Goal: Task Accomplishment & Management: Complete application form

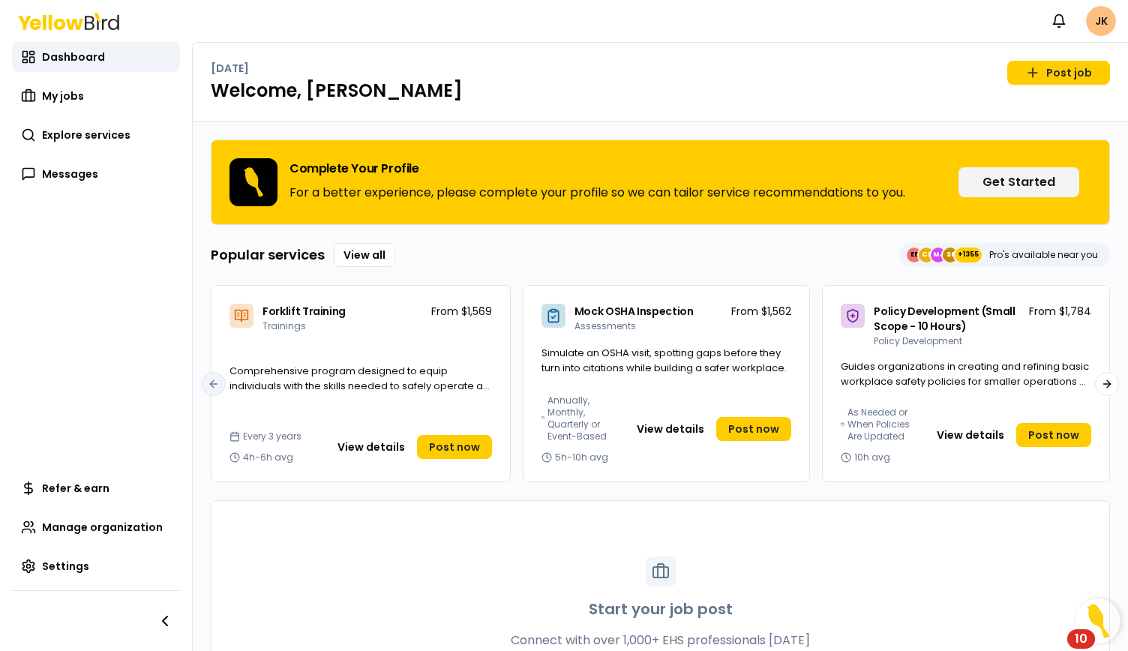
click at [1108, 23] on html "Notifications JK Dashboard My jobs Explore services Messages Refer & earn Manag…" at bounding box center [564, 325] width 1128 height 651
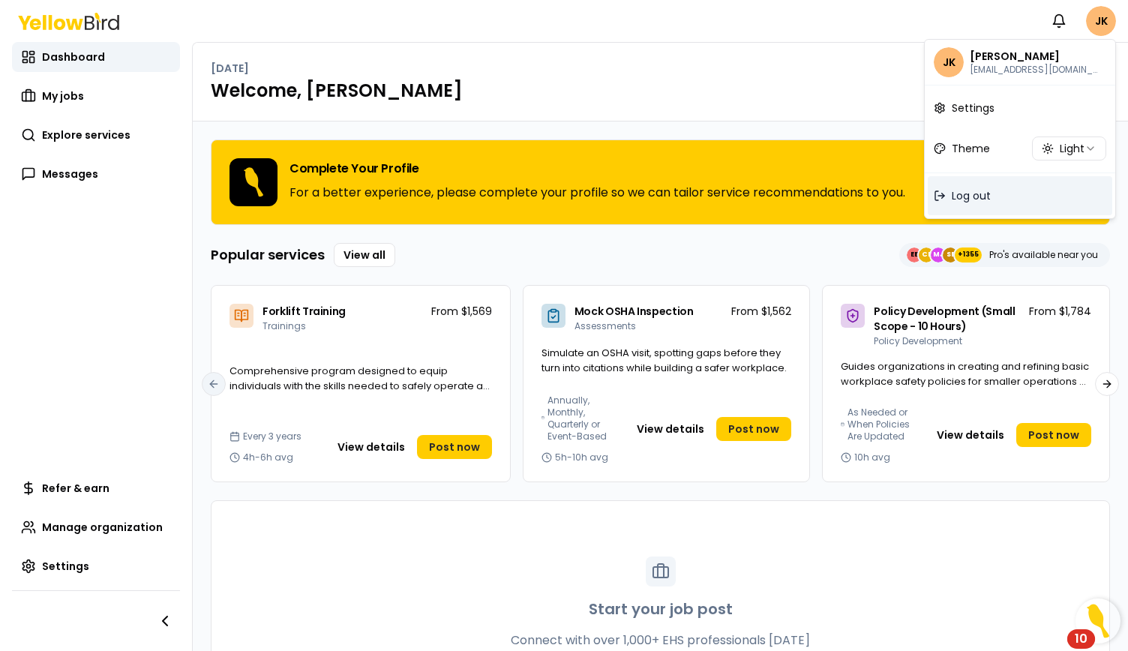
click at [972, 205] on div "Log out" at bounding box center [1020, 195] width 184 height 39
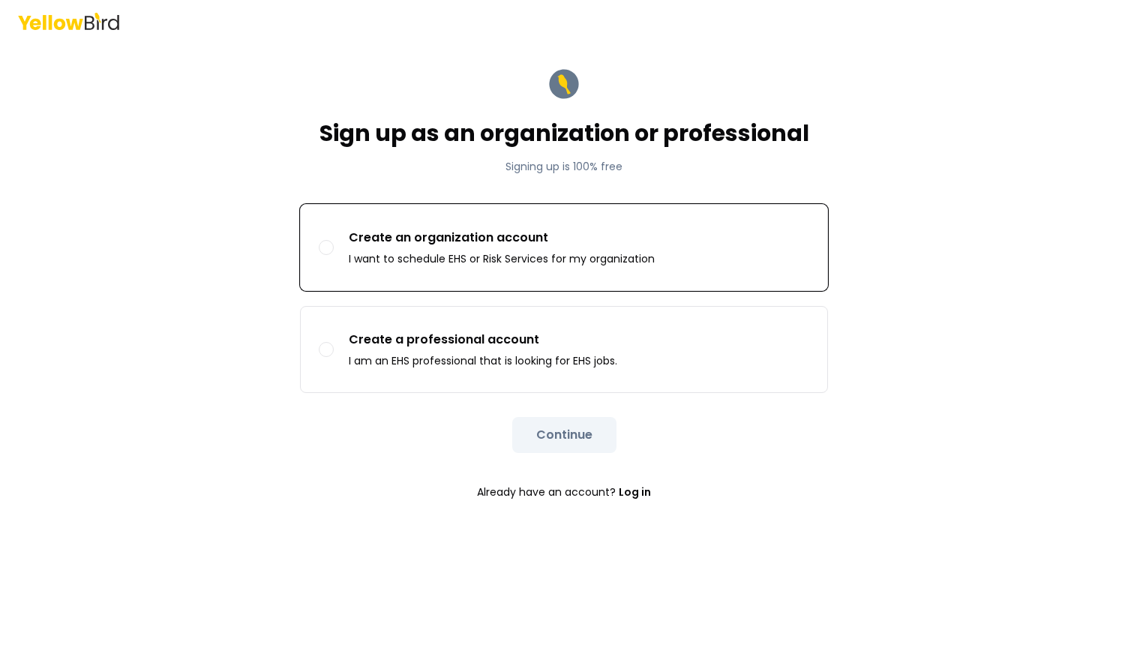
click at [587, 232] on p "Create an organization account" at bounding box center [502, 238] width 306 height 18
click at [334, 240] on button "Create an organization account I want to schedule EHS or Risk Services for my o…" at bounding box center [326, 247] width 15 height 15
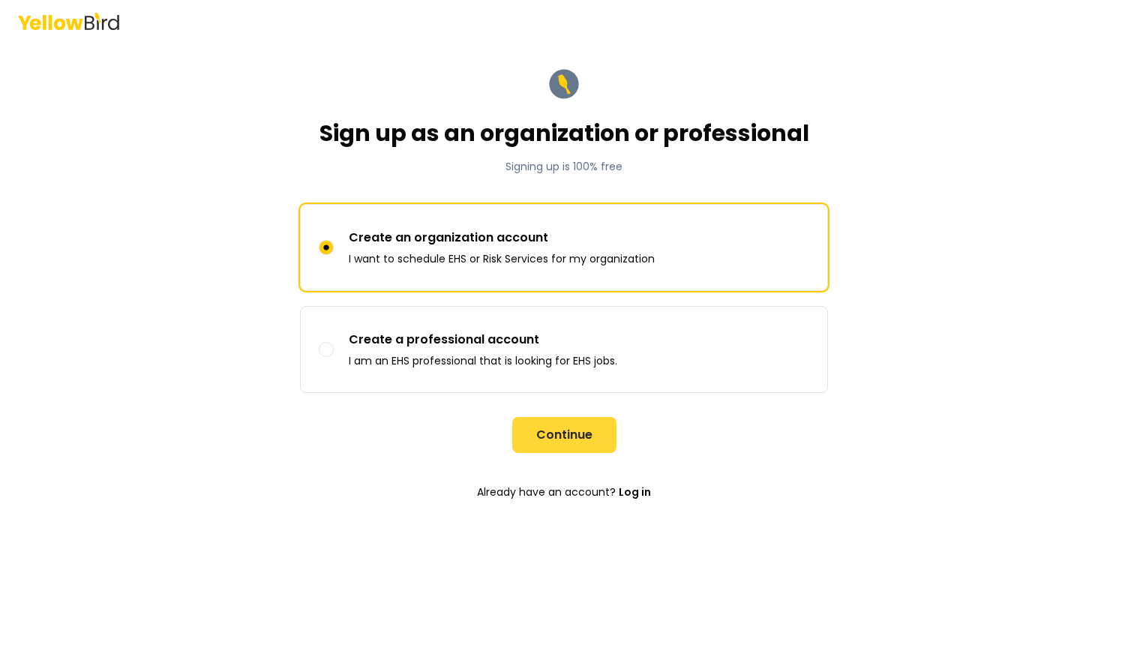
click at [535, 430] on button "Continue" at bounding box center [564, 435] width 104 height 36
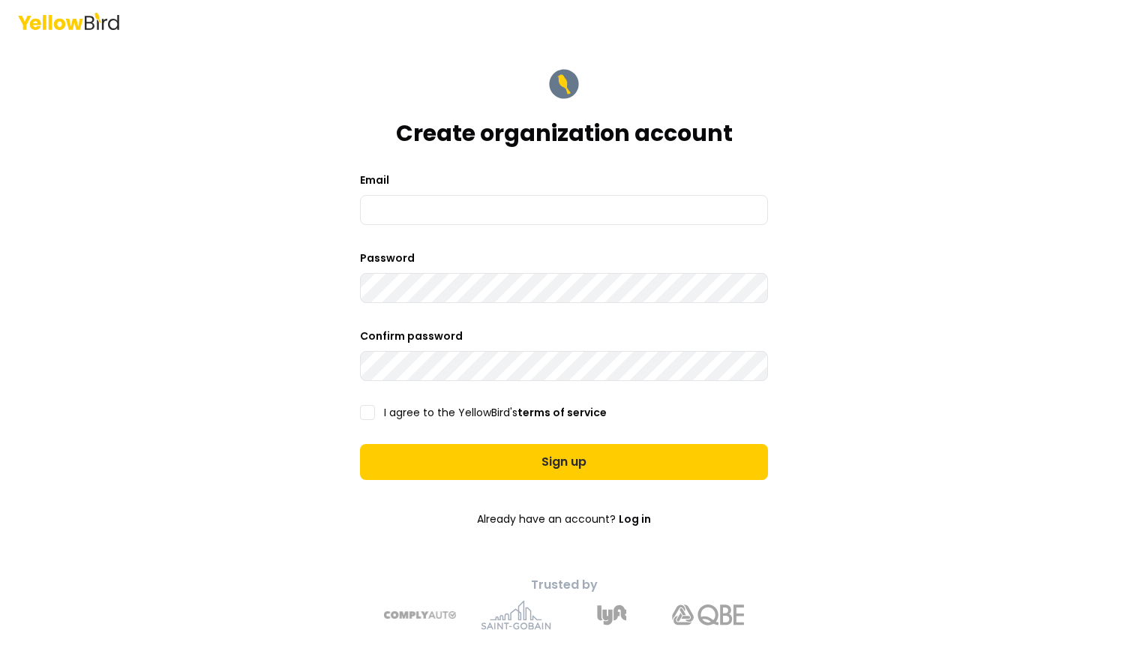
click at [102, 26] on icon at bounding box center [104, 23] width 5 height 11
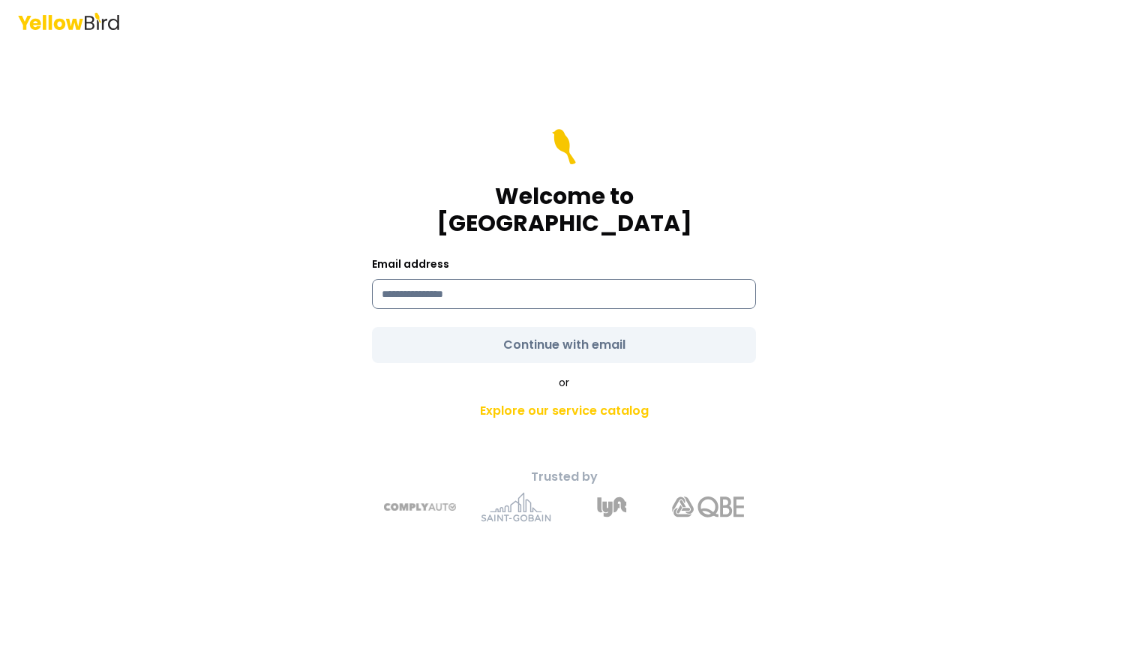
click at [504, 279] on input at bounding box center [564, 294] width 384 height 30
type input "**********"
click at [922, 351] on div "**********" at bounding box center [564, 325] width 1128 height 651
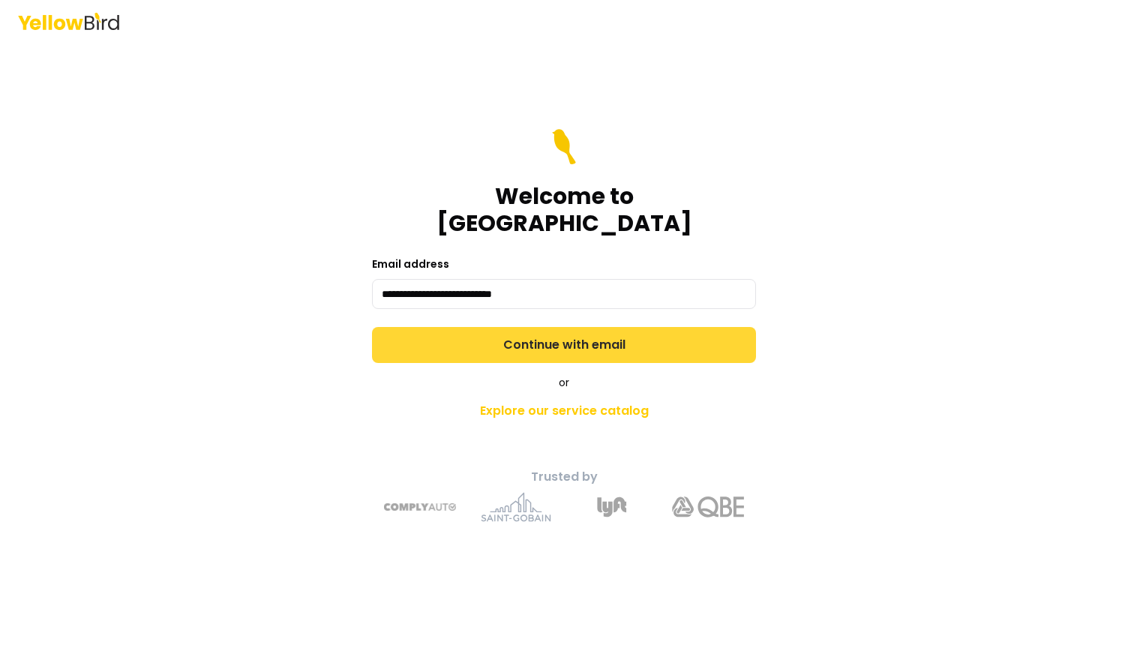
click at [619, 338] on button "Continue with email" at bounding box center [564, 345] width 384 height 36
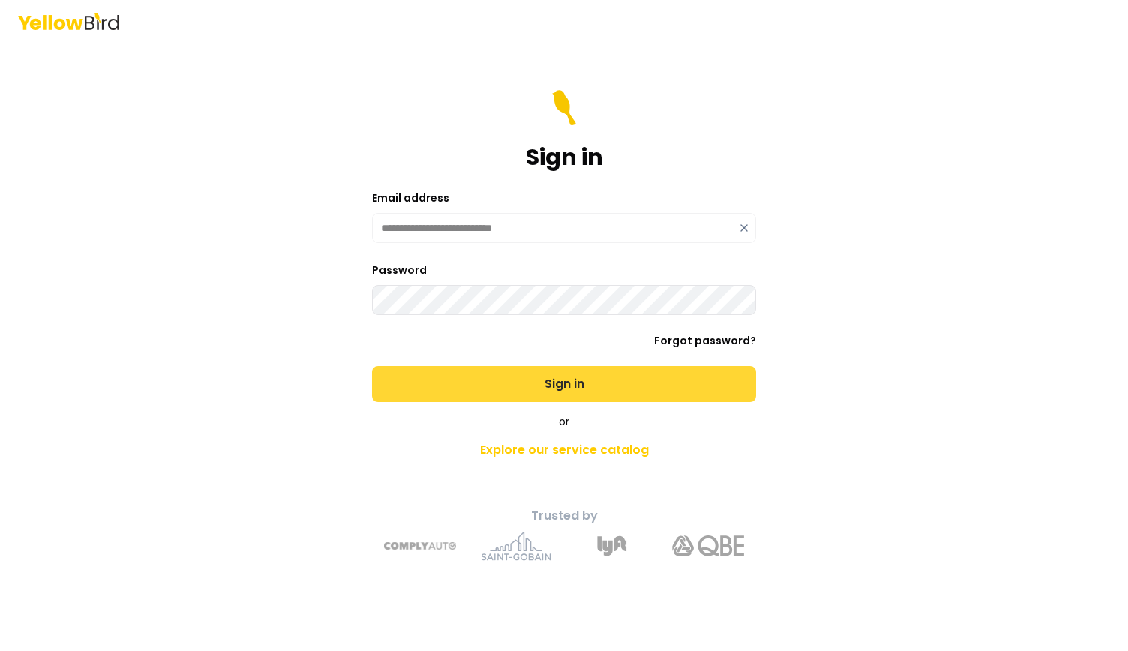
click at [574, 378] on button "Sign in" at bounding box center [564, 384] width 384 height 36
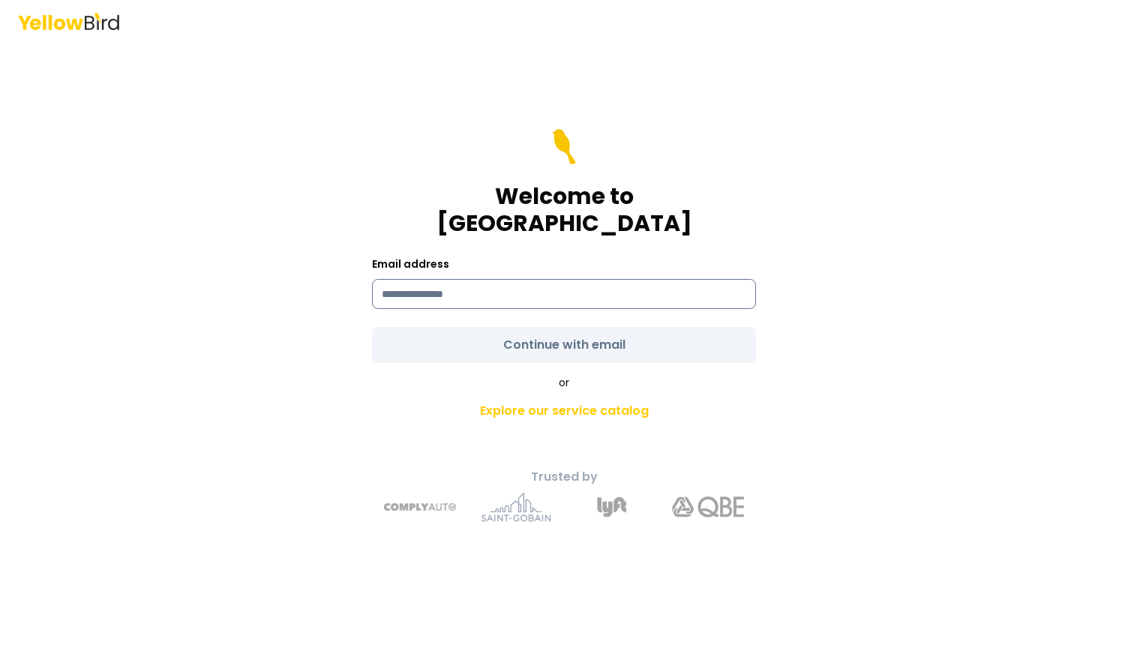
click at [495, 279] on input at bounding box center [564, 294] width 384 height 30
type input "**********"
drag, startPoint x: 940, startPoint y: 305, endPoint x: 918, endPoint y: 309, distance: 22.8
click at [940, 305] on div "**********" at bounding box center [564, 325] width 1128 height 651
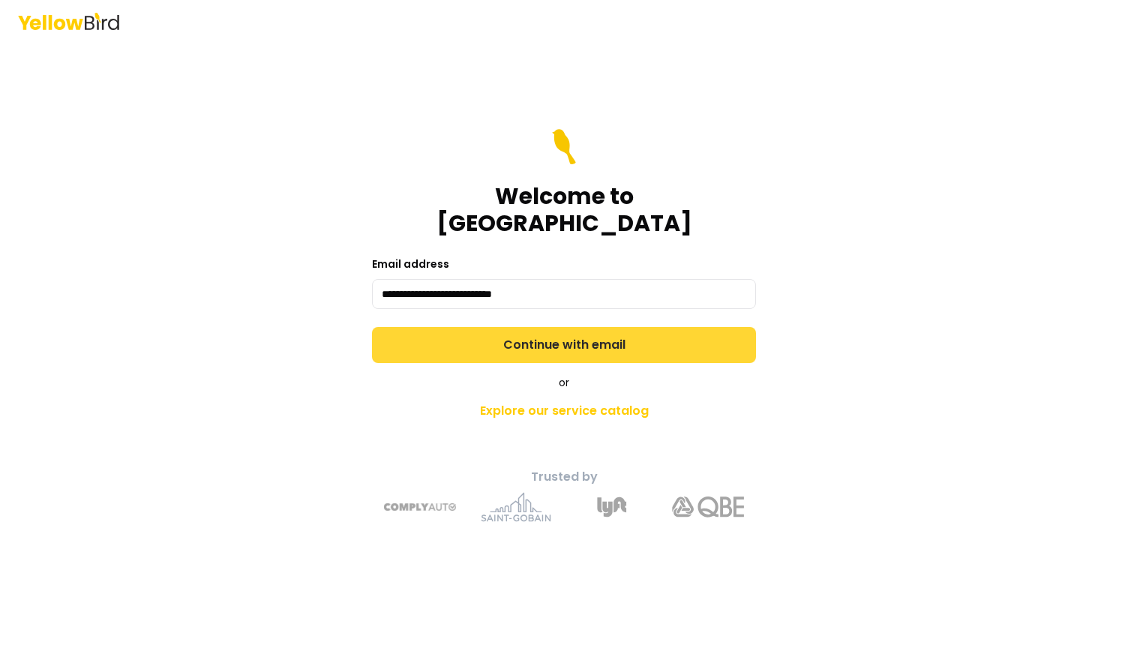
click at [673, 327] on button "Continue with email" at bounding box center [564, 345] width 384 height 36
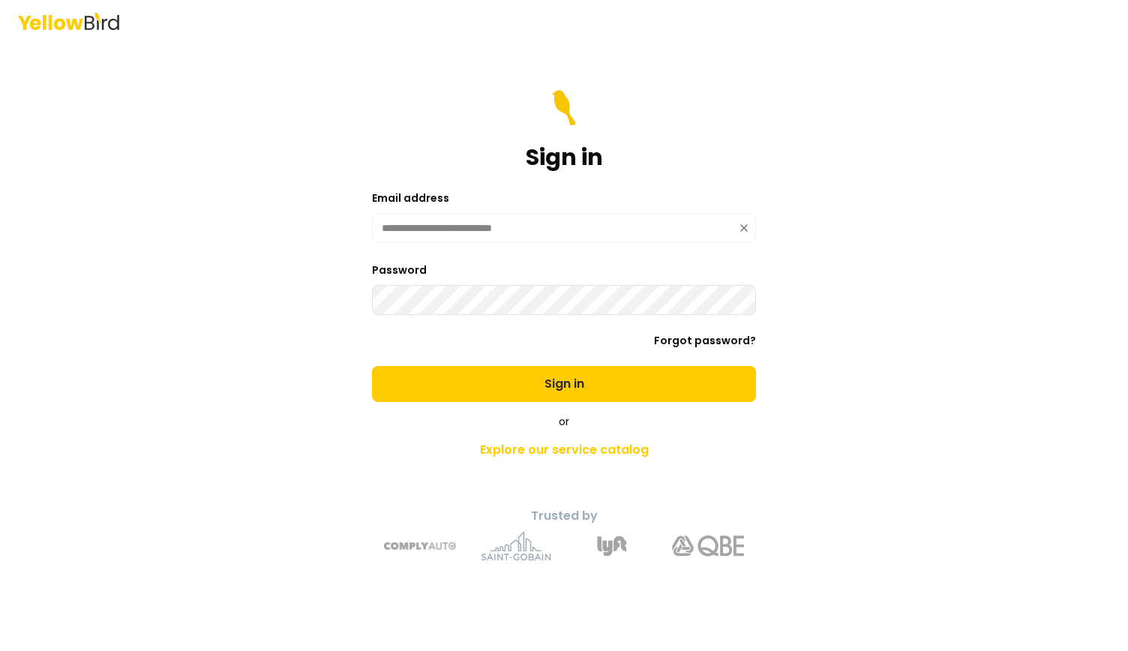
click at [372, 366] on button "Sign in" at bounding box center [564, 384] width 384 height 36
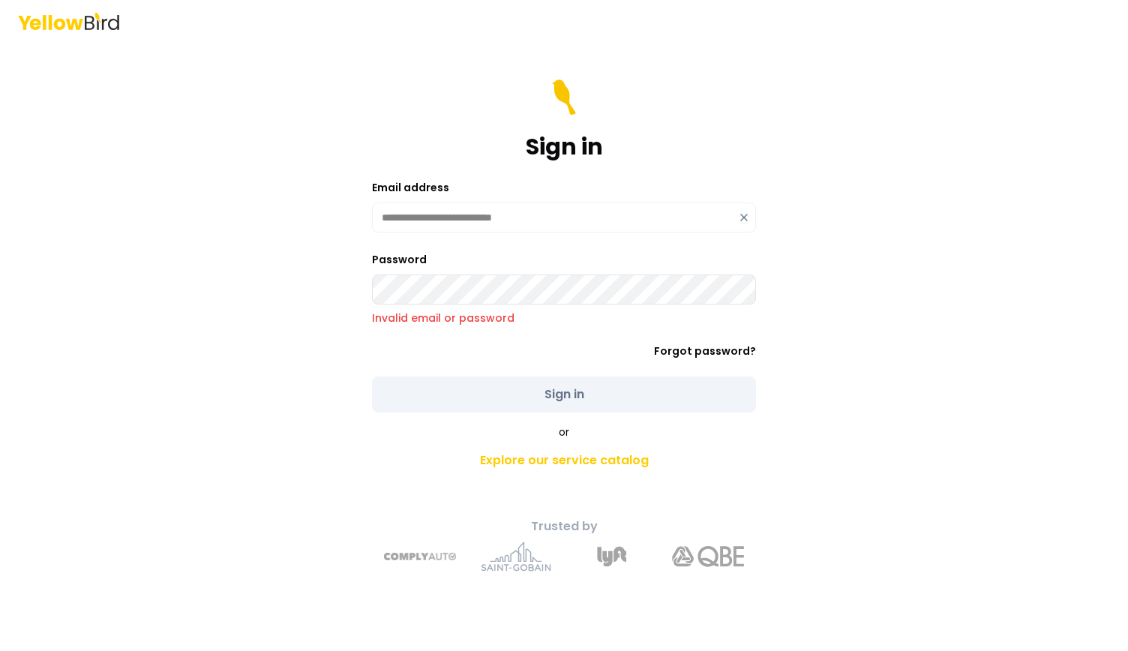
click at [229, 268] on div "**********" at bounding box center [564, 325] width 1128 height 651
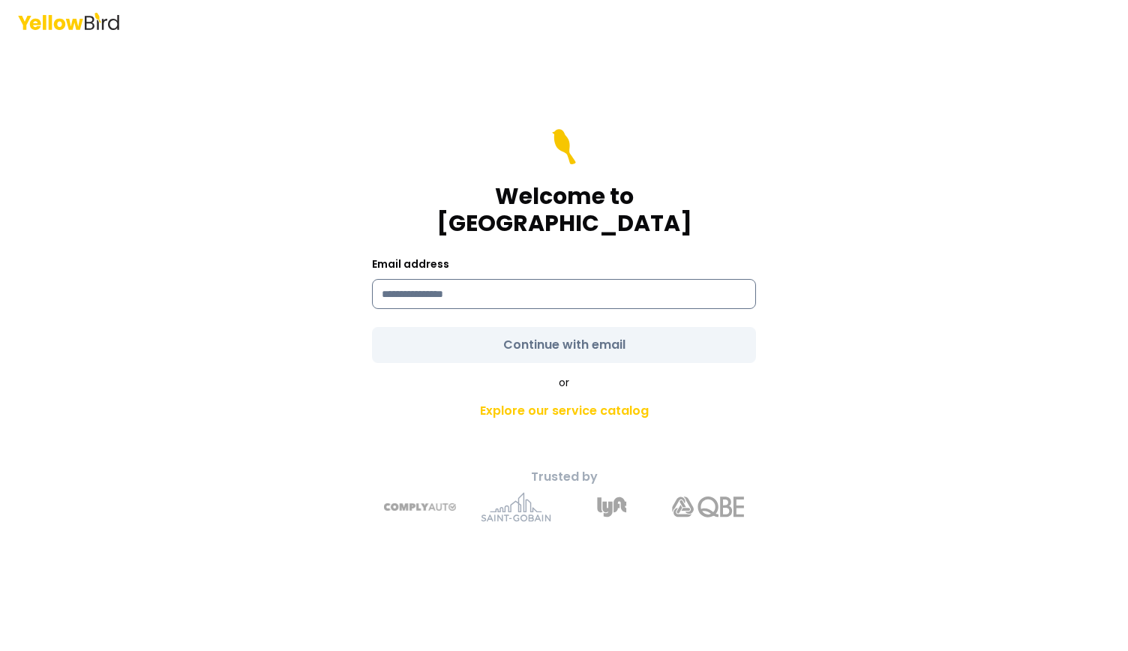
click at [453, 279] on input at bounding box center [564, 294] width 384 height 30
click at [446, 280] on input "**********" at bounding box center [564, 294] width 384 height 30
type input "**********"
click at [892, 259] on div "**********" at bounding box center [564, 325] width 1128 height 651
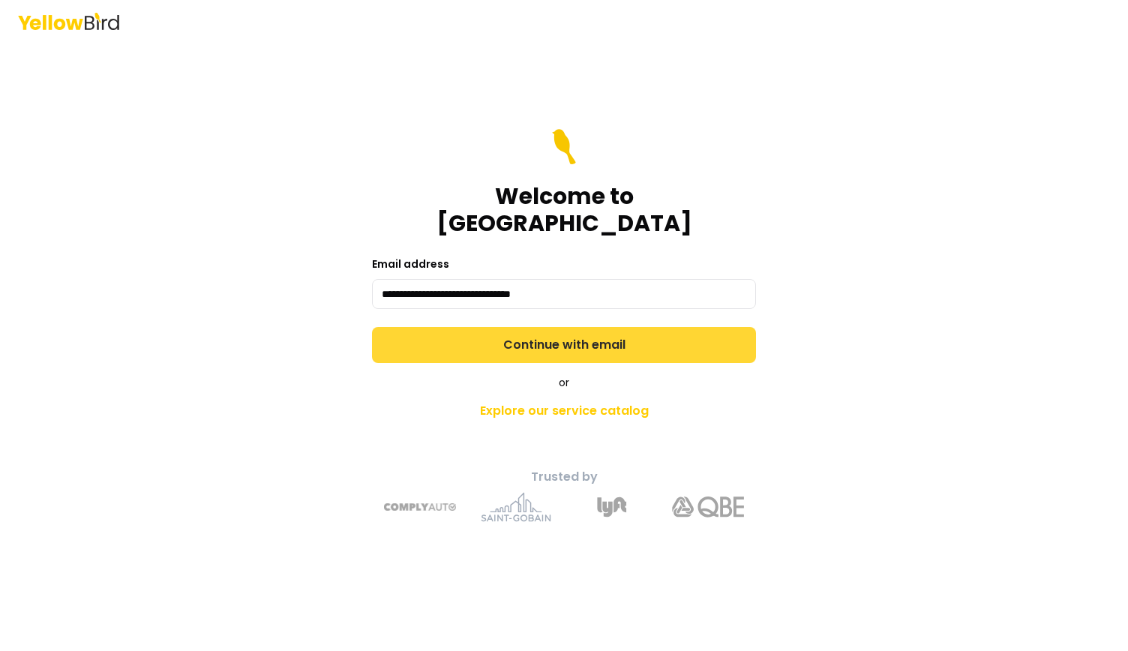
click at [718, 333] on button "Continue with email" at bounding box center [564, 345] width 384 height 36
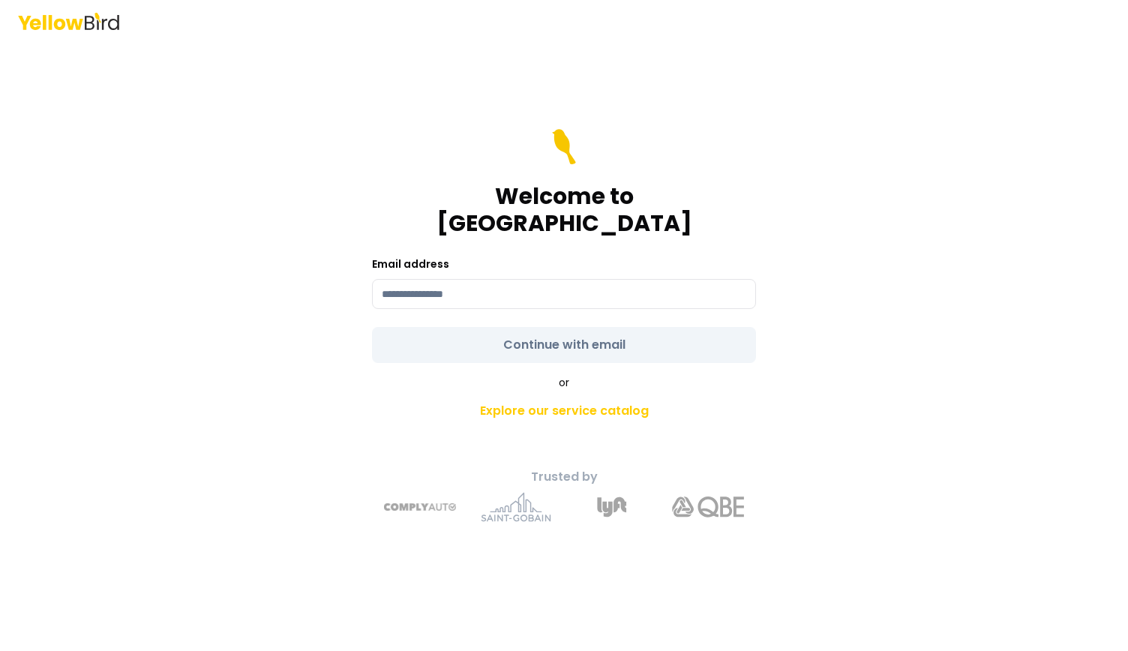
type input "**********"
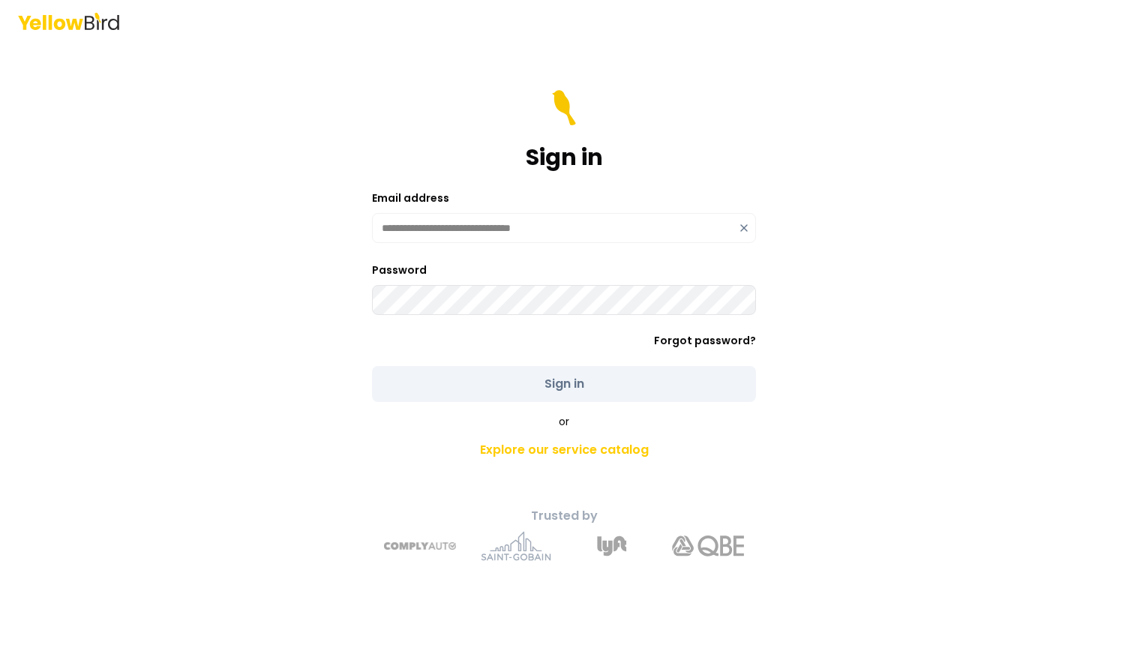
click at [742, 229] on div "**********" at bounding box center [564, 228] width 384 height 30
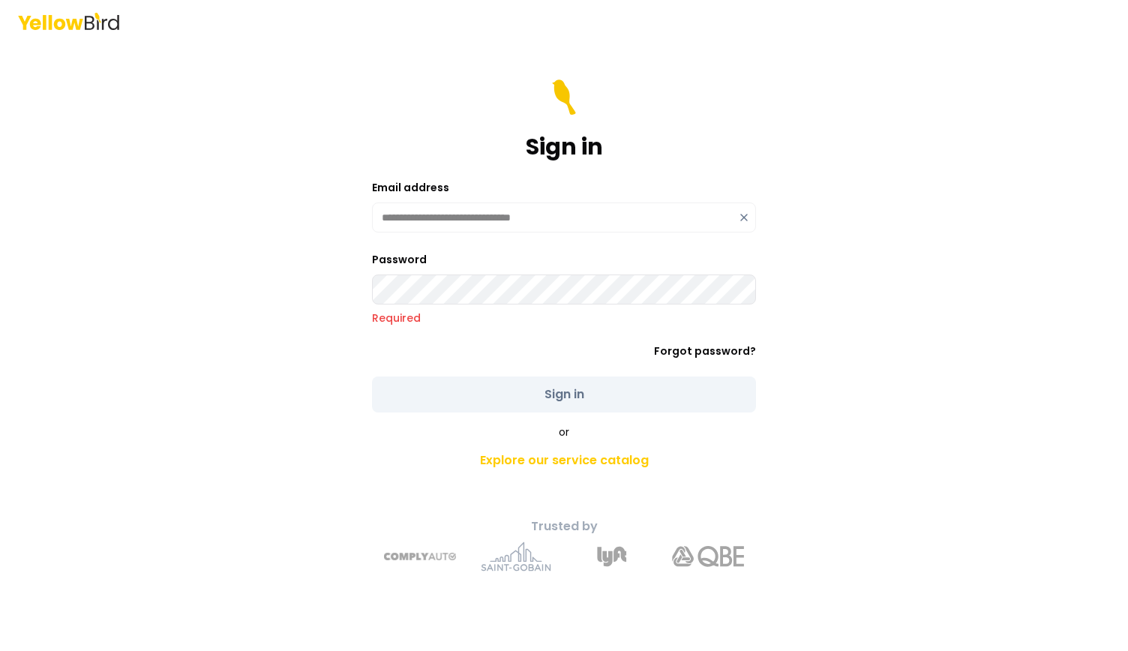
click at [742, 212] on icon at bounding box center [744, 217] width 12 height 12
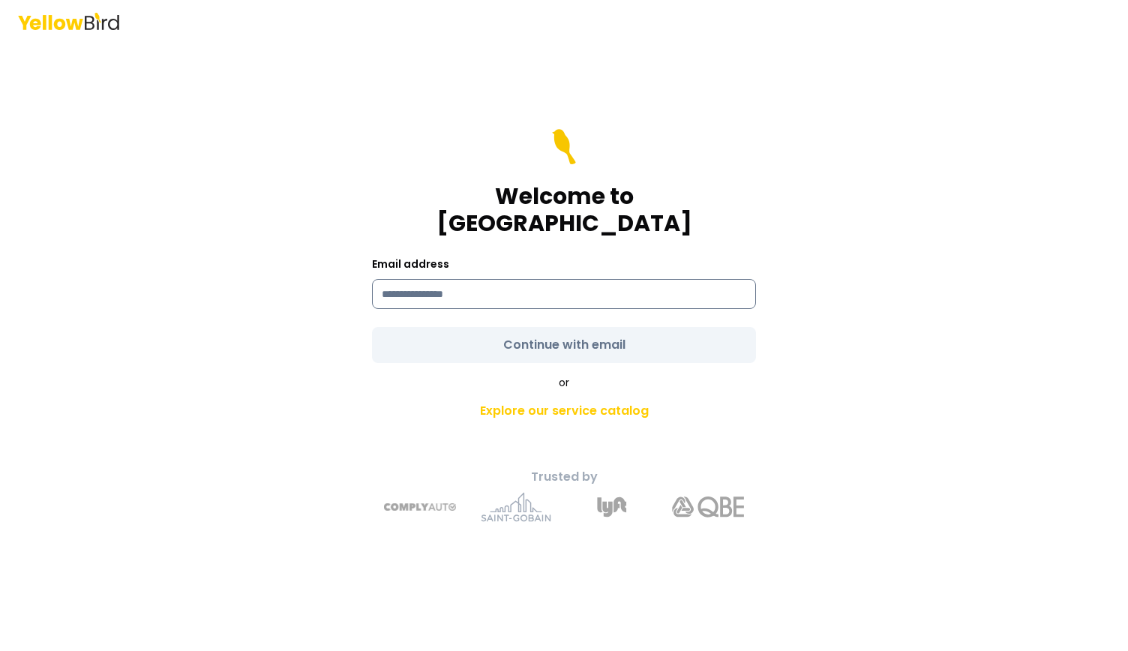
click at [488, 283] on input at bounding box center [564, 294] width 384 height 30
click at [448, 280] on input "**********" at bounding box center [564, 294] width 384 height 30
click at [669, 279] on input "**********" at bounding box center [564, 294] width 384 height 30
type input "**********"
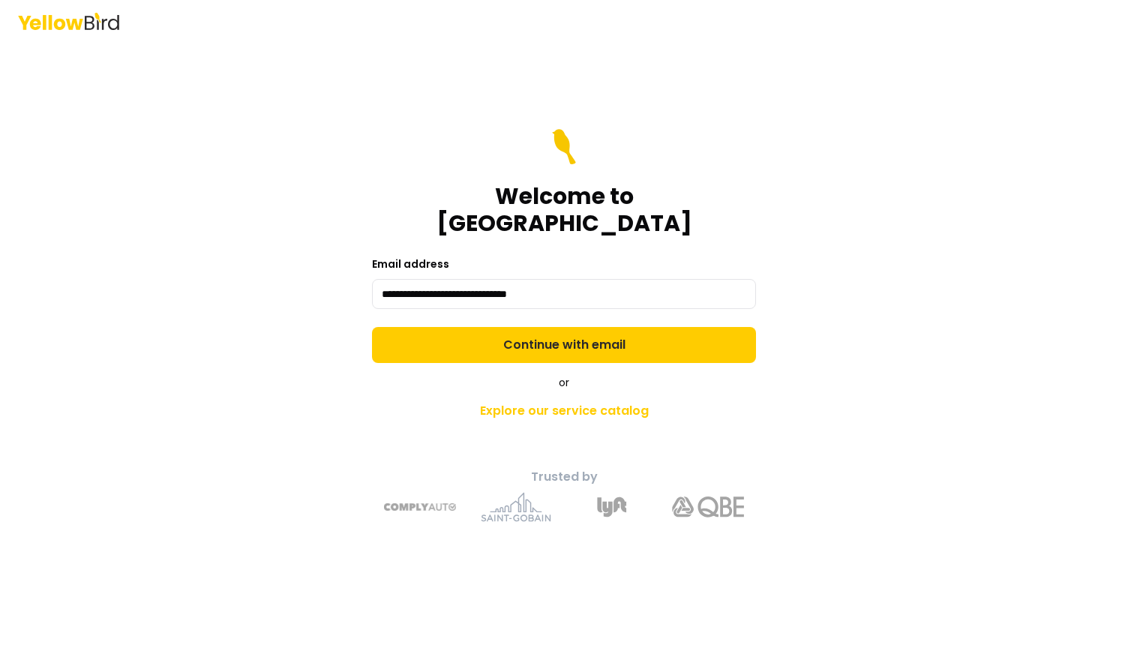
click at [641, 327] on form "**********" at bounding box center [564, 246] width 384 height 234
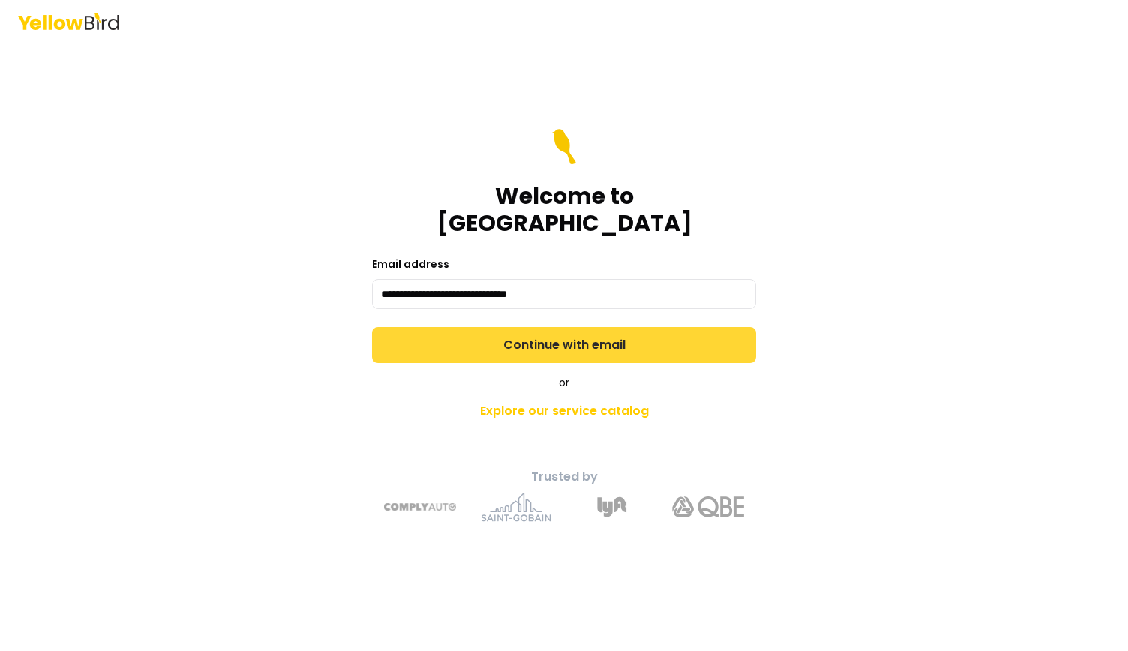
click at [616, 329] on button "Continue with email" at bounding box center [564, 345] width 384 height 36
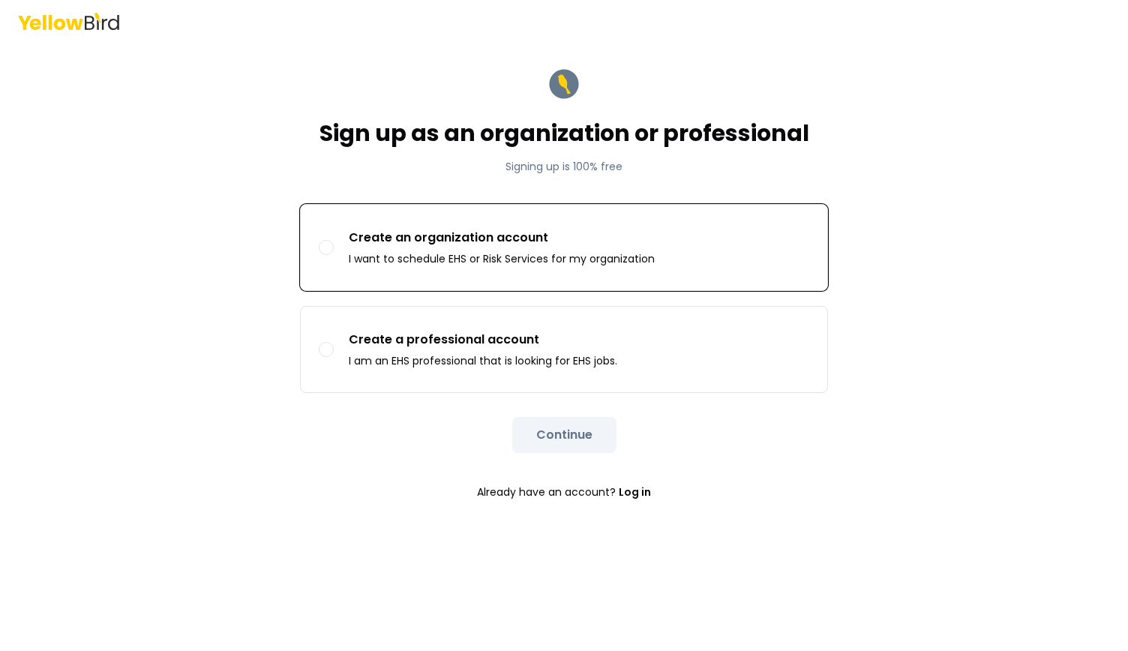
click at [595, 260] on p "I want to schedule EHS or Risk Services for my organization" at bounding box center [502, 258] width 306 height 15
click at [334, 255] on button "Create an organization account I want to schedule EHS or Risk Services for my o…" at bounding box center [326, 247] width 15 height 15
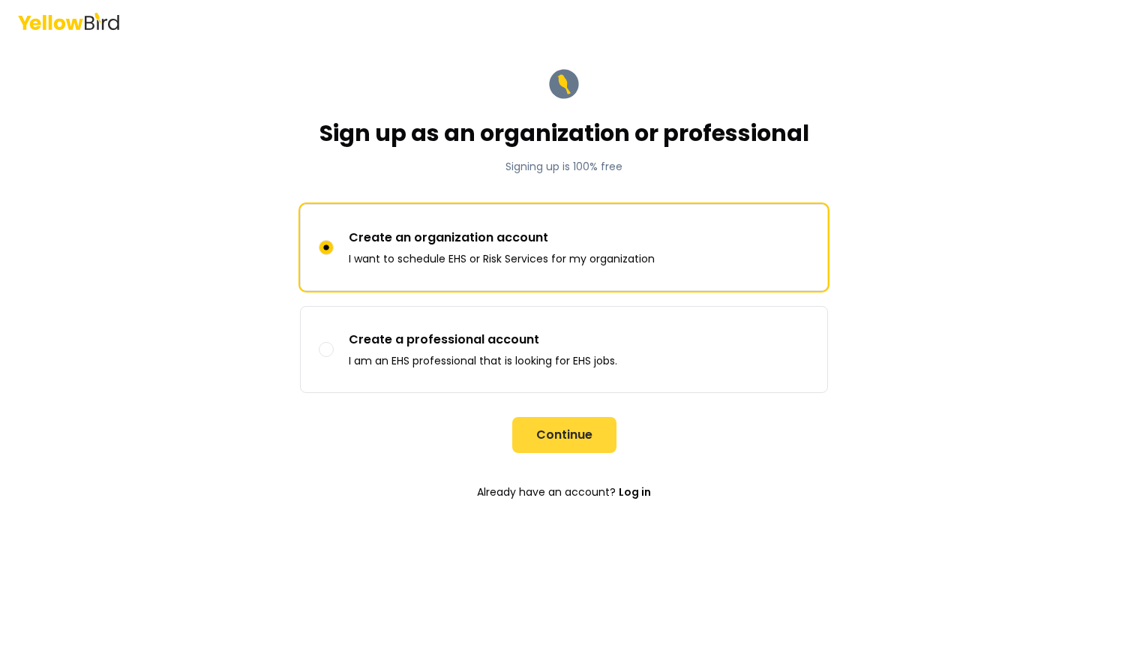
click at [578, 436] on button "Continue" at bounding box center [564, 435] width 104 height 36
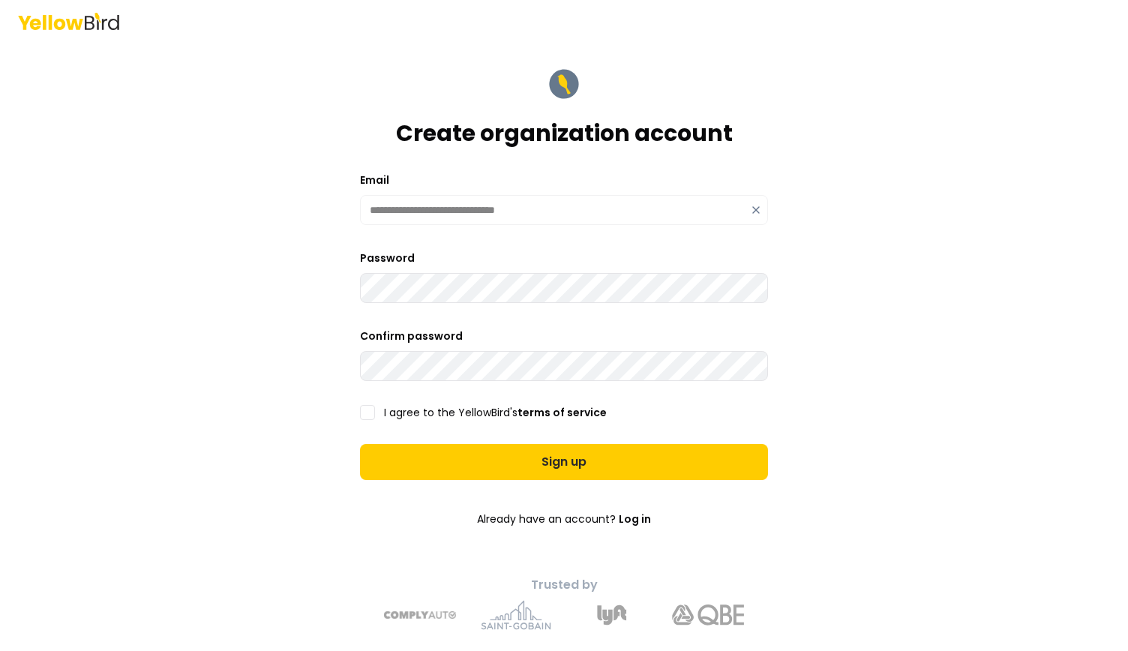
click at [360, 412] on button "I agree to the YellowBird's terms of service" at bounding box center [367, 412] width 15 height 15
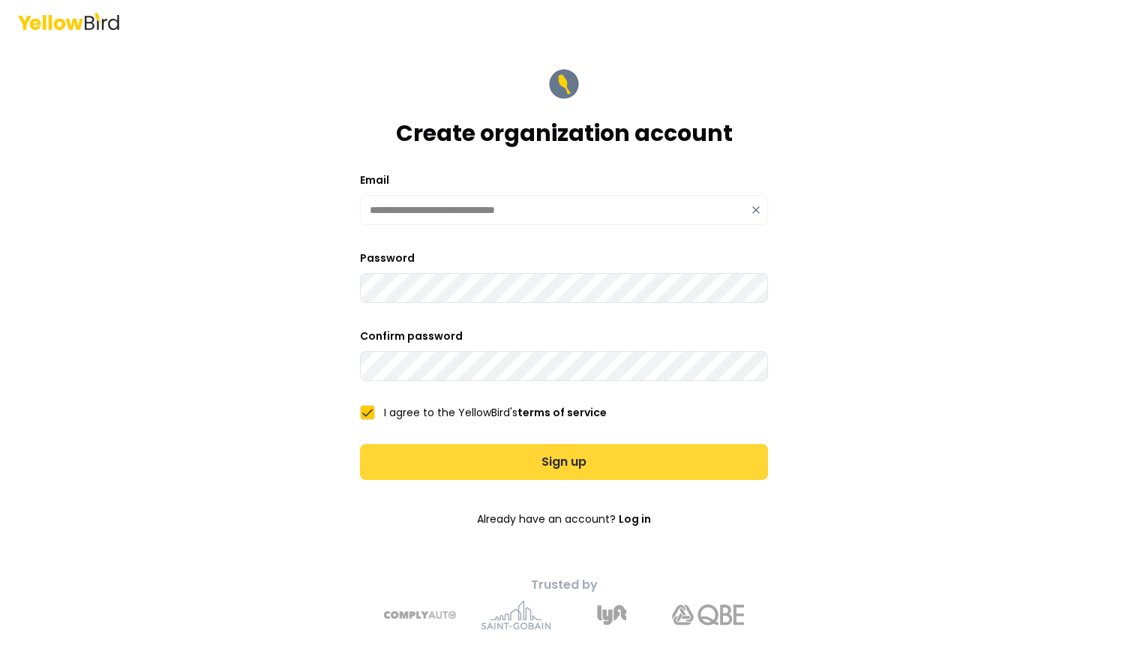
click at [400, 456] on button "Sign up" at bounding box center [564, 462] width 408 height 36
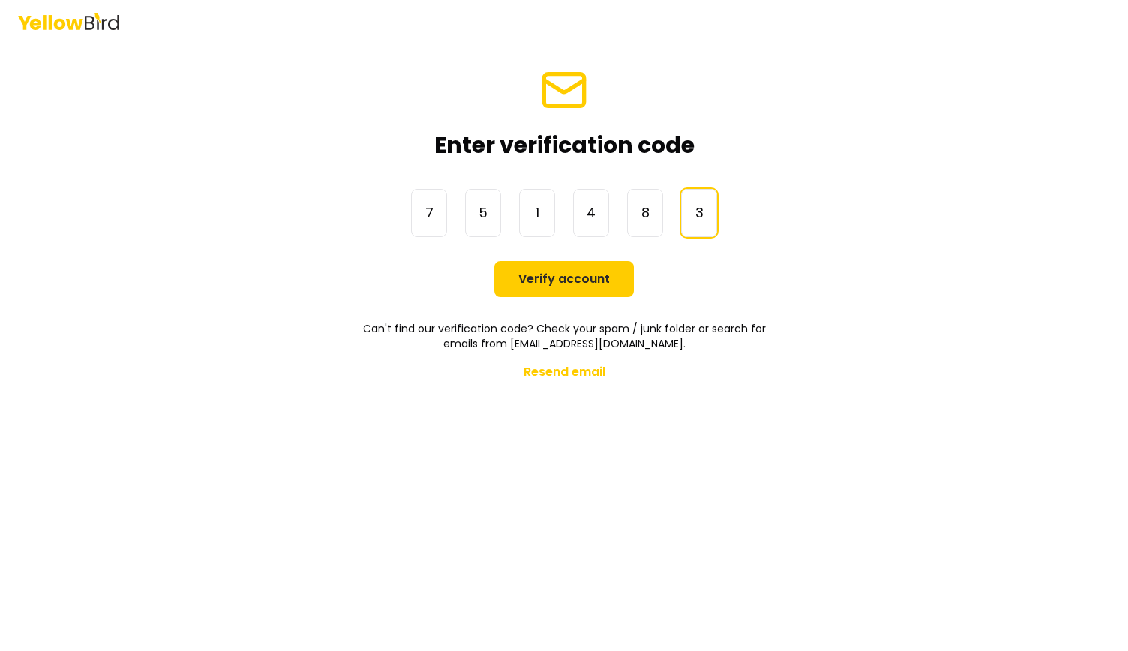
type input "******"
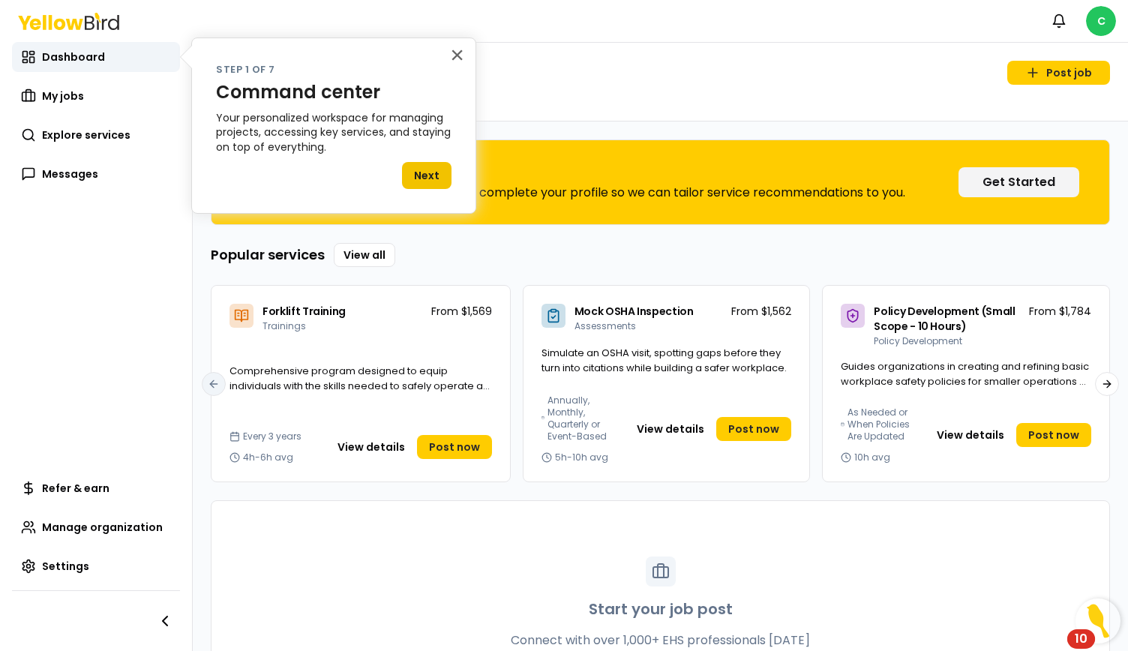
click at [434, 179] on button "Next" at bounding box center [426, 175] width 49 height 27
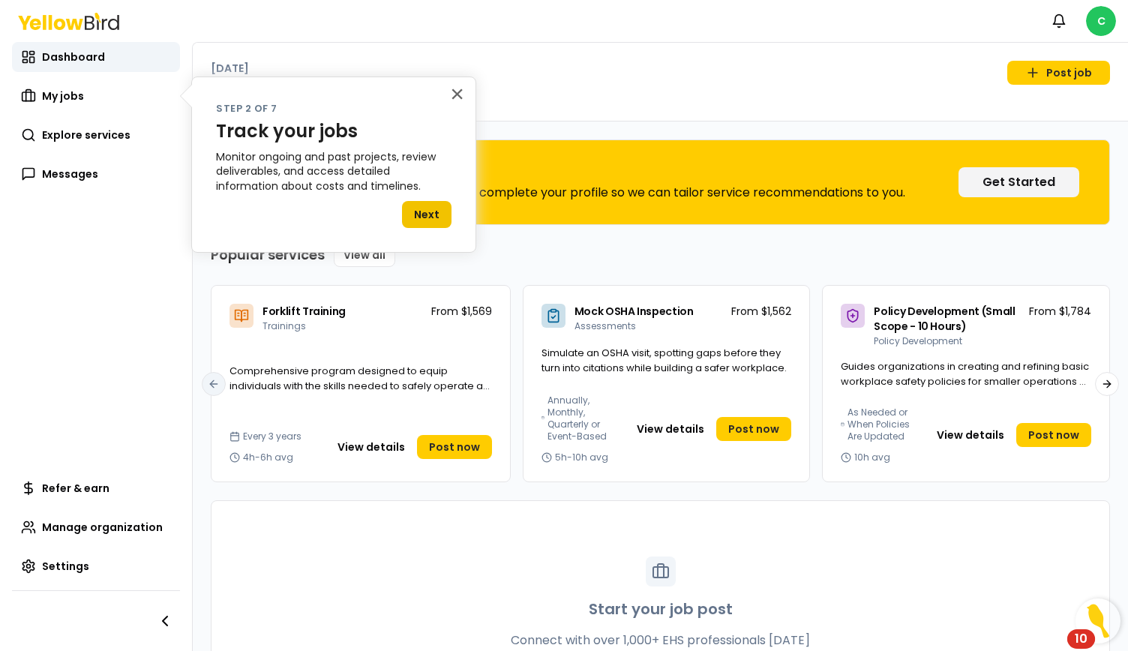
click at [433, 213] on button "Next" at bounding box center [426, 214] width 49 height 27
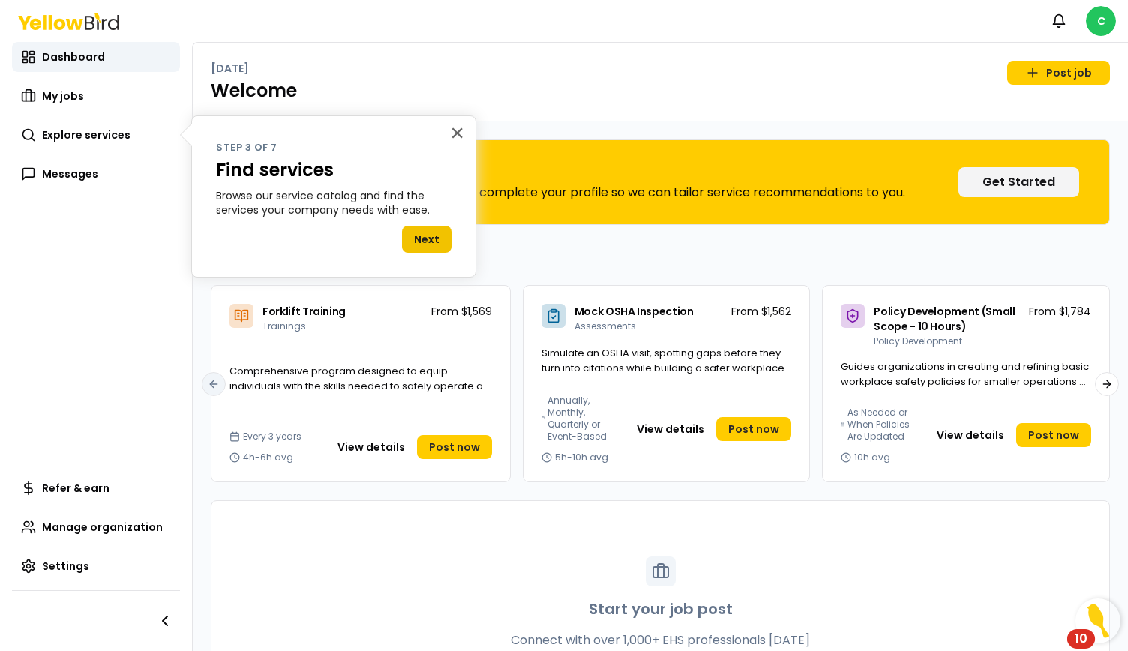
click at [441, 244] on button "Next" at bounding box center [426, 239] width 49 height 27
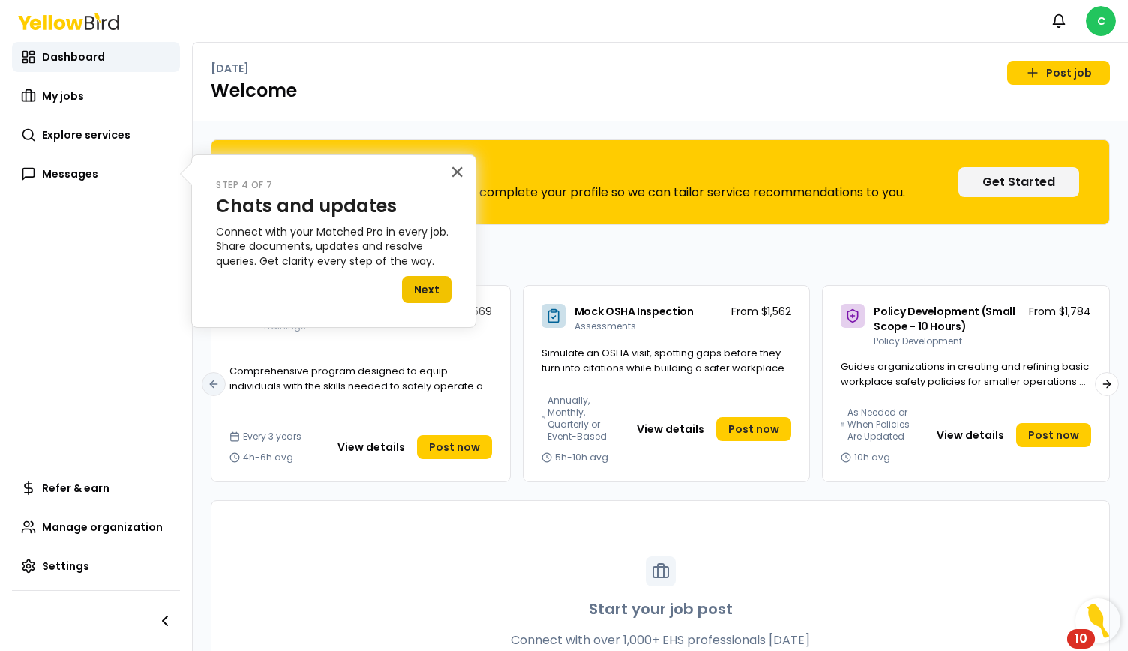
click at [435, 281] on button "Next" at bounding box center [426, 289] width 49 height 27
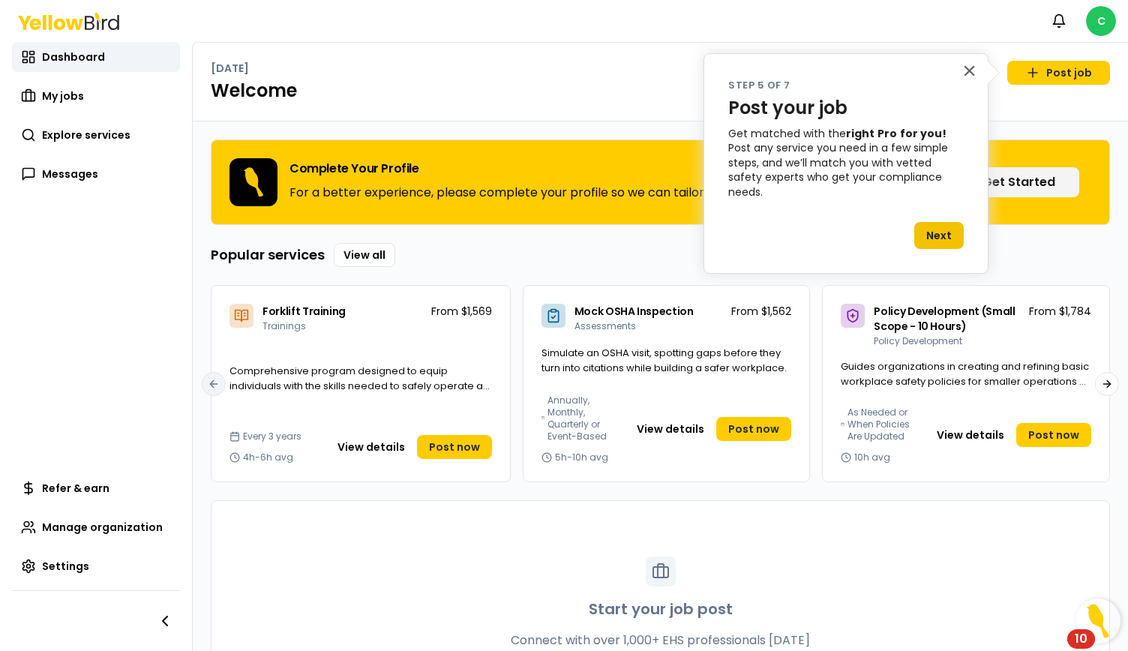
click at [954, 227] on button "Next" at bounding box center [938, 235] width 49 height 27
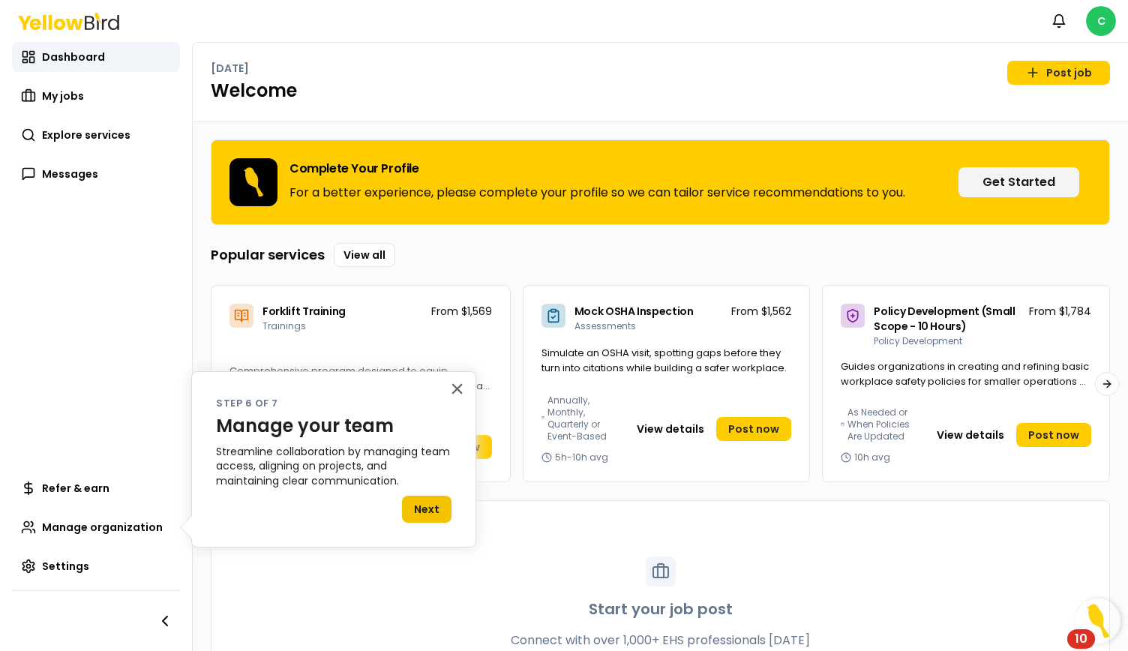
click at [433, 505] on button "Next" at bounding box center [426, 509] width 49 height 27
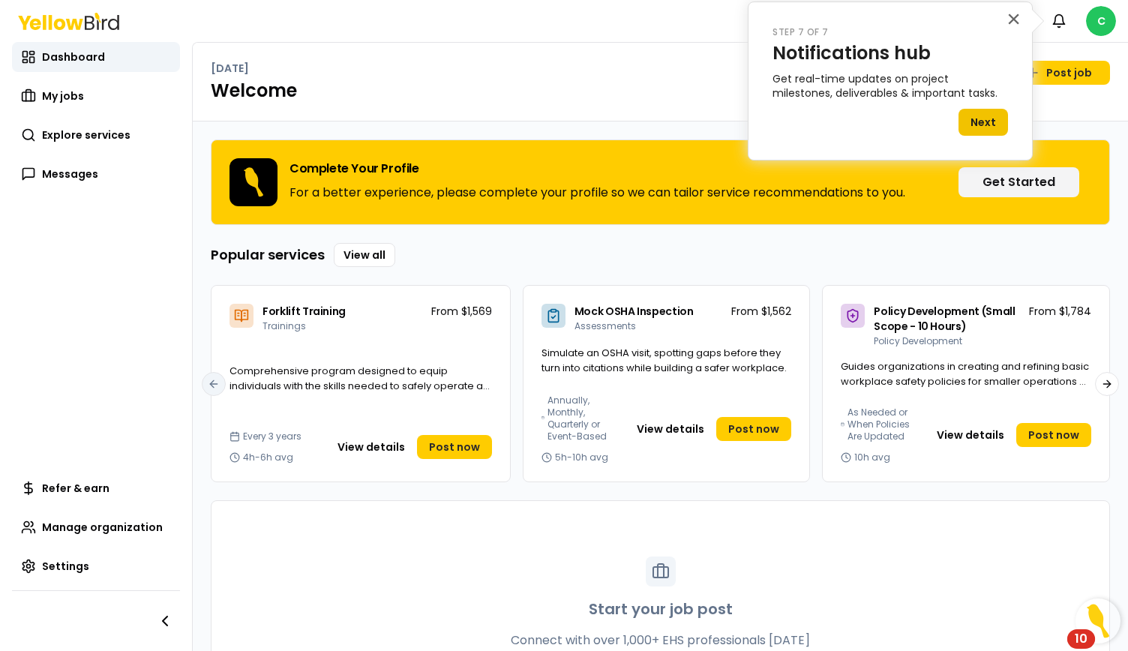
click at [989, 122] on button "Next" at bounding box center [982, 122] width 49 height 27
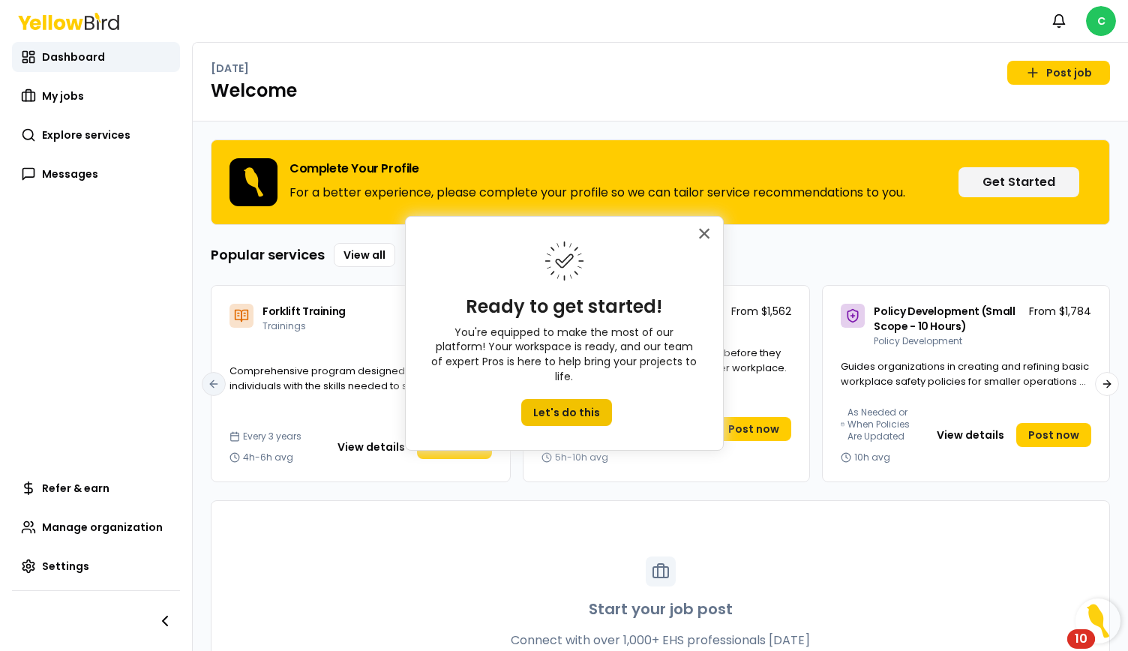
click at [579, 400] on button "Let's do this" at bounding box center [566, 412] width 91 height 27
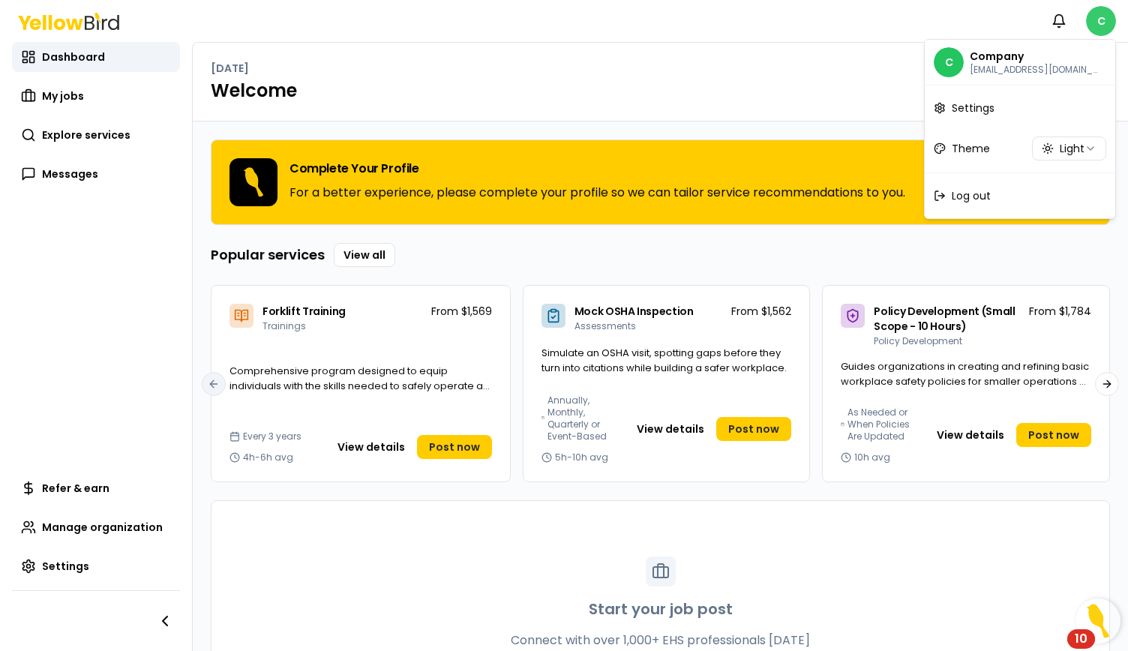
click at [1094, 25] on html "Notifications C Dashboard My jobs Explore services Messages Refer & earn Manage…" at bounding box center [564, 325] width 1128 height 651
click at [962, 112] on span "Settings" at bounding box center [973, 107] width 43 height 15
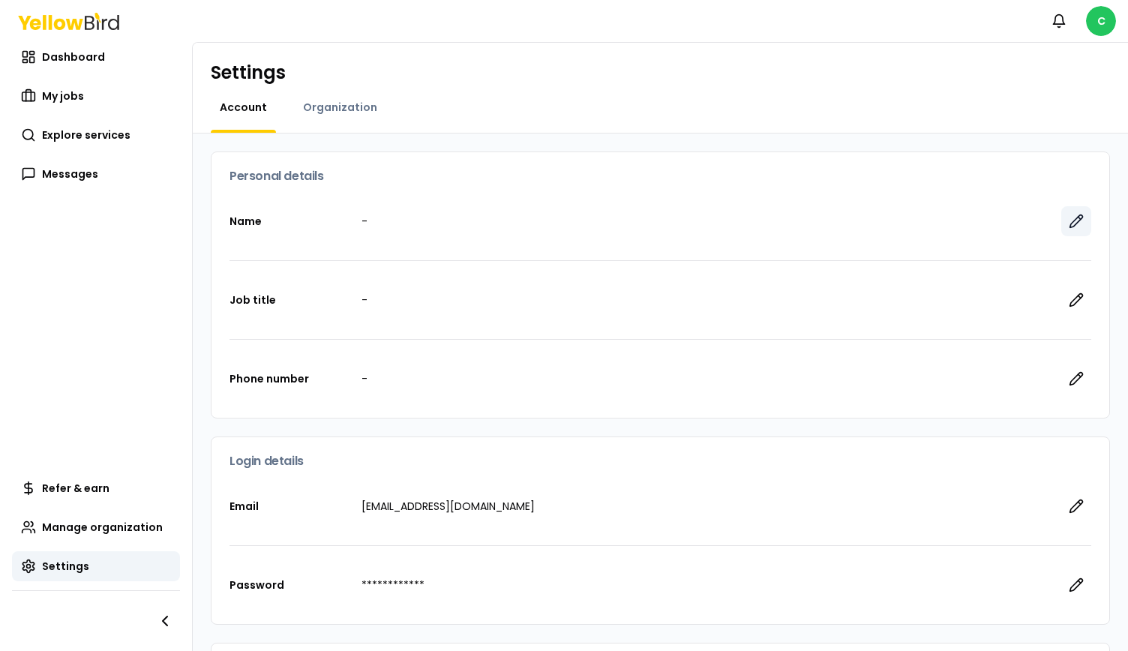
click at [1070, 220] on icon "button" at bounding box center [1076, 221] width 13 height 13
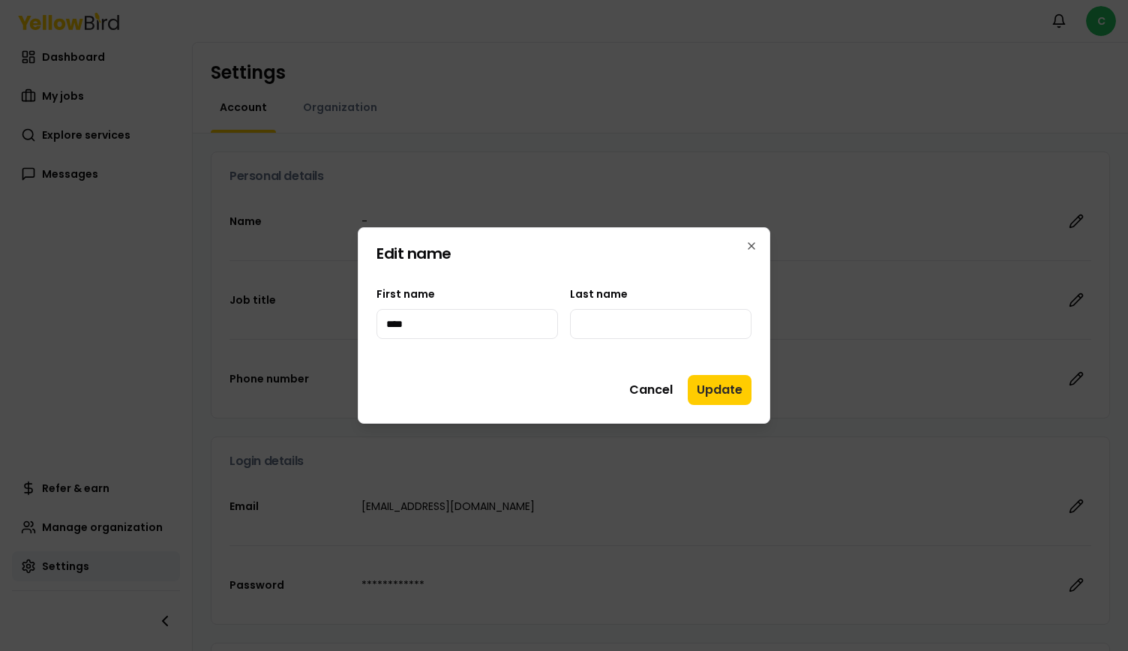
type input "****"
type input "**********"
click at [747, 392] on button "Update" at bounding box center [720, 390] width 64 height 30
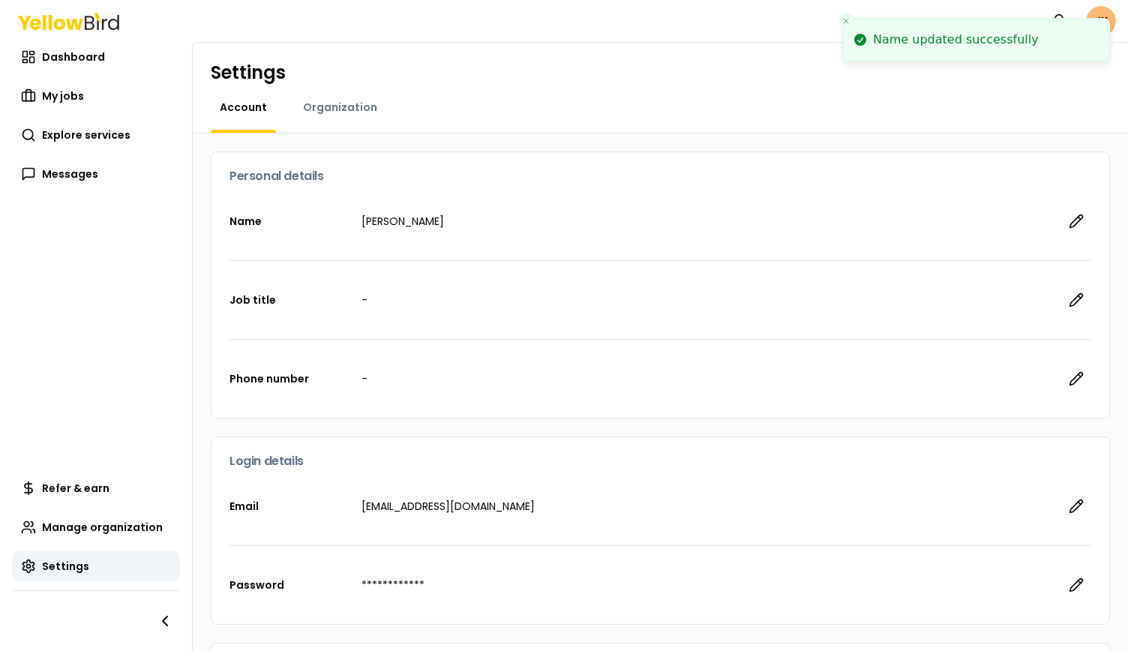
click at [88, 25] on icon at bounding box center [68, 21] width 101 height 17
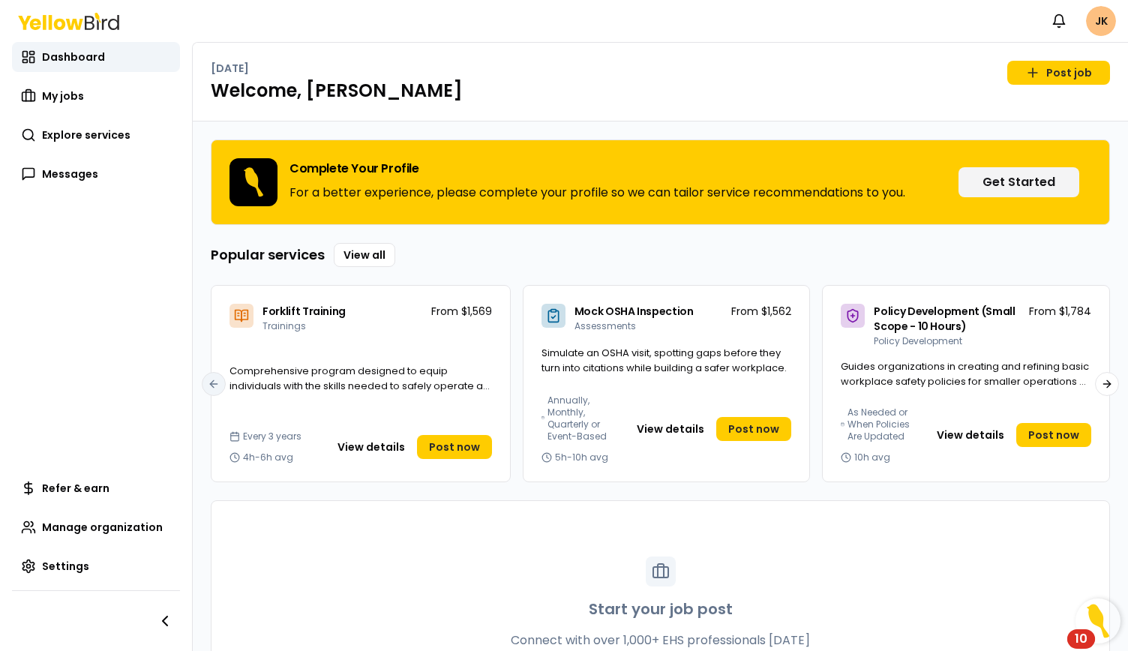
click at [1098, 20] on html "Notifications JK Dashboard My jobs Explore services Messages Refer & earn Manag…" at bounding box center [564, 325] width 1128 height 651
click at [777, 28] on html "Notifications JK Dashboard My jobs Explore services Messages Refer & earn Manag…" at bounding box center [564, 325] width 1128 height 651
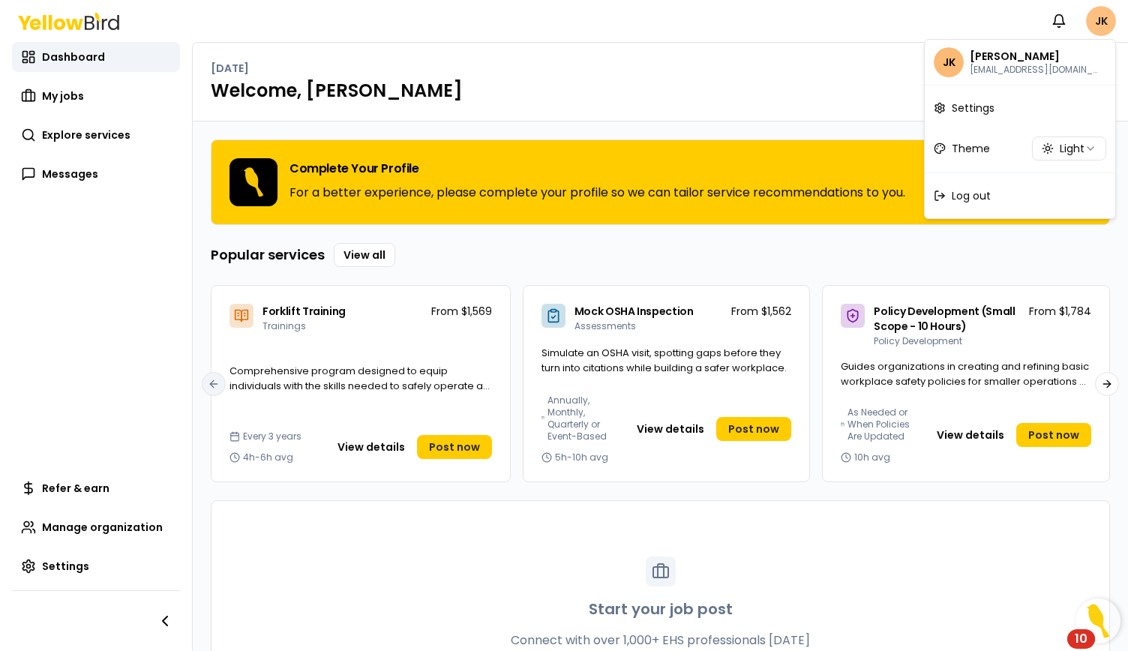
click at [1099, 20] on html "Notifications JK Dashboard My jobs Explore services Messages Refer & earn Manag…" at bounding box center [564, 325] width 1128 height 651
click at [996, 113] on link "Settings" at bounding box center [1020, 107] width 184 height 39
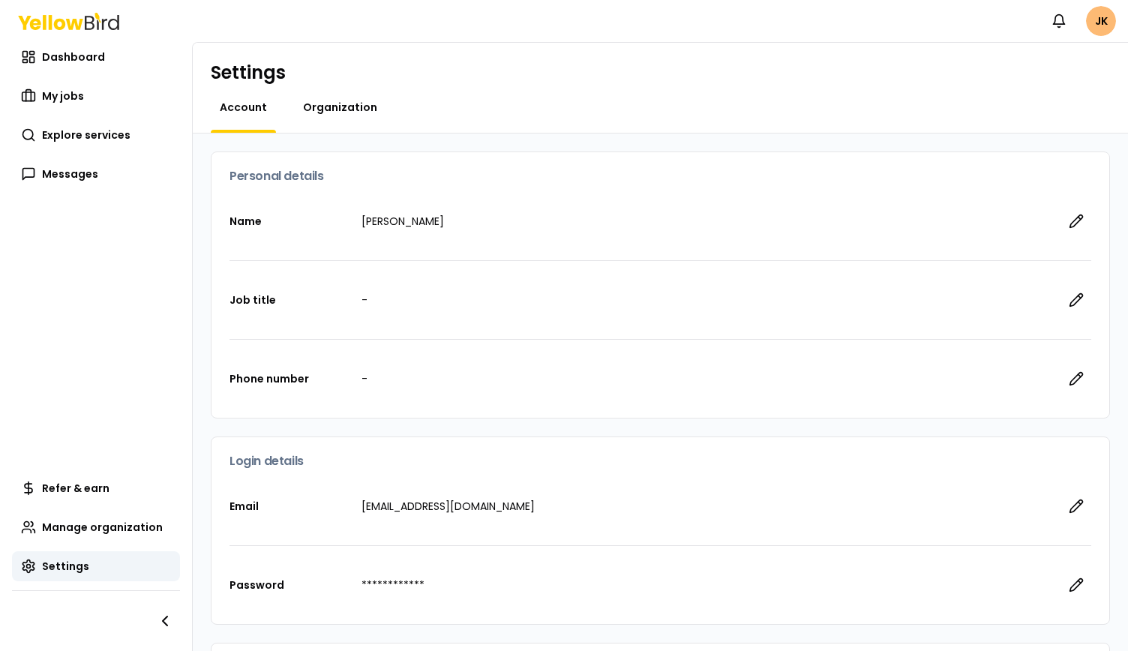
click at [341, 111] on span "Organization" at bounding box center [340, 107] width 74 height 15
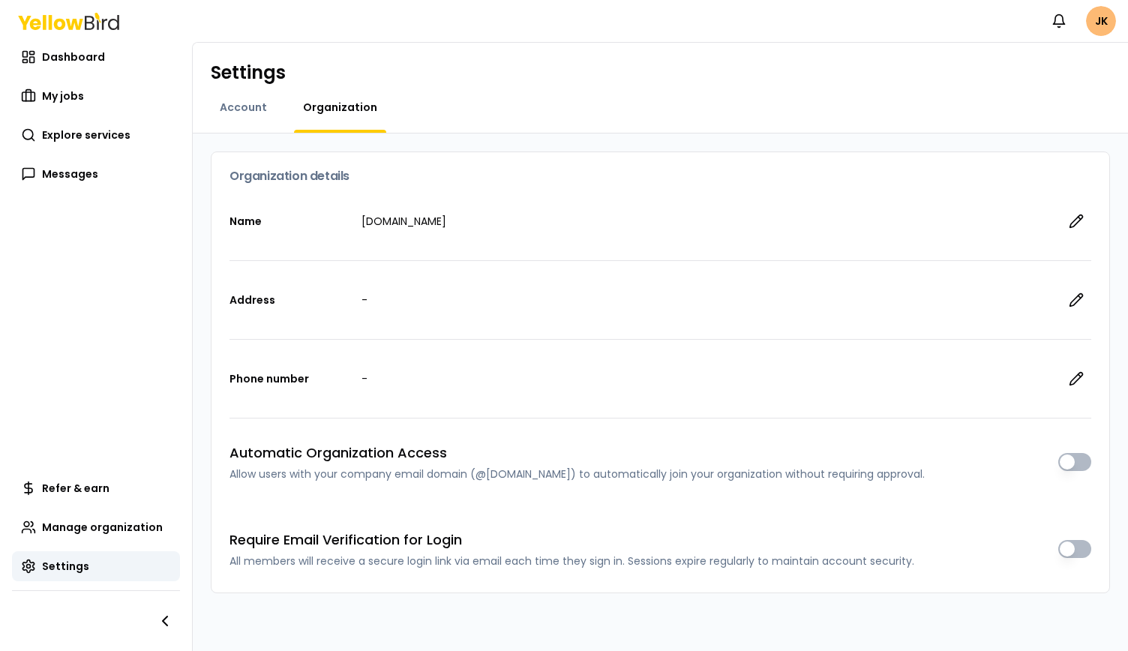
click at [379, 313] on div "Address -" at bounding box center [660, 300] width 862 height 78
click at [71, 32] on div "Notifications JK" at bounding box center [564, 21] width 1128 height 42
click at [72, 23] on icon at bounding box center [74, 23] width 17 height 11
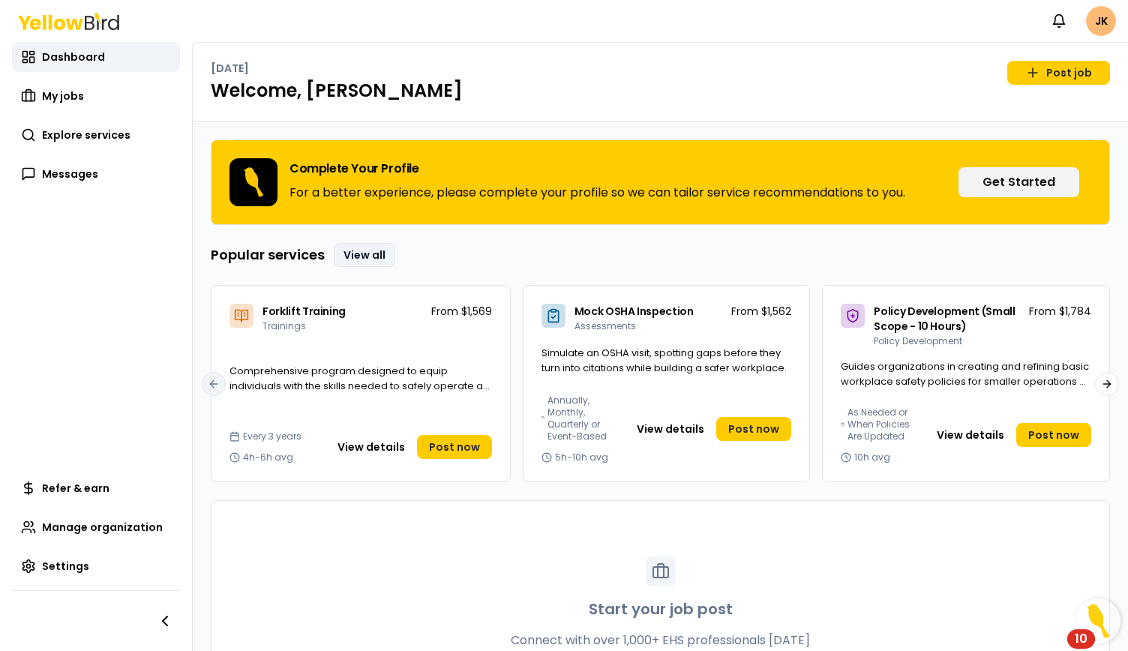
click at [376, 253] on link "View all" at bounding box center [364, 255] width 61 height 24
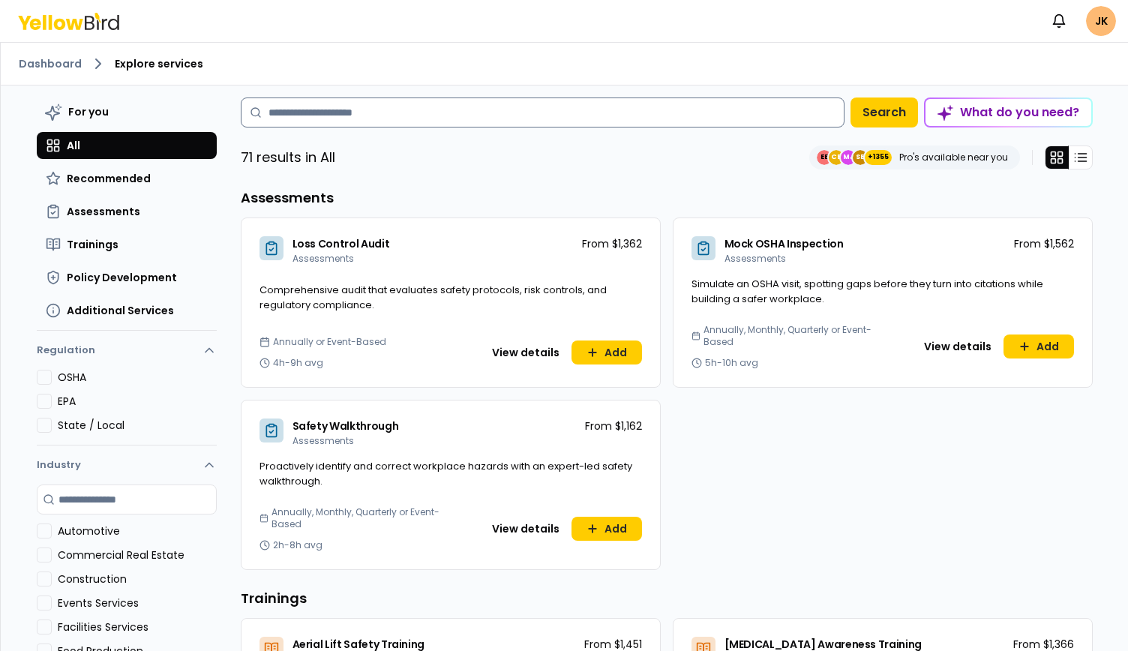
click at [358, 113] on input at bounding box center [543, 112] width 604 height 30
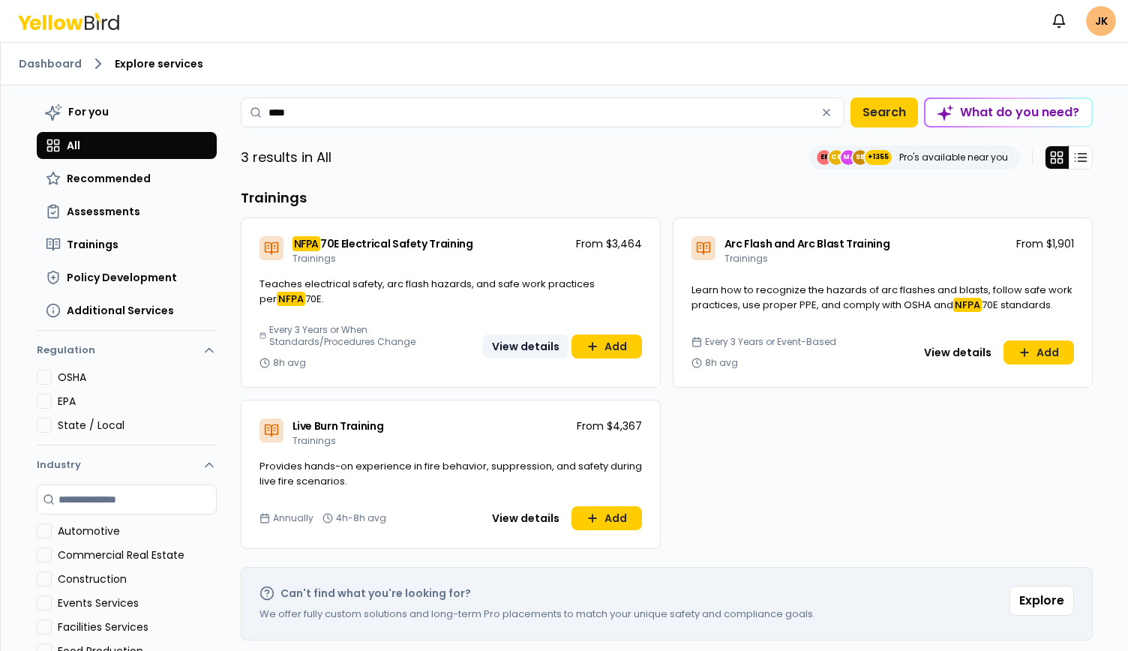
type input "****"
click at [502, 346] on button "View details" at bounding box center [525, 346] width 85 height 24
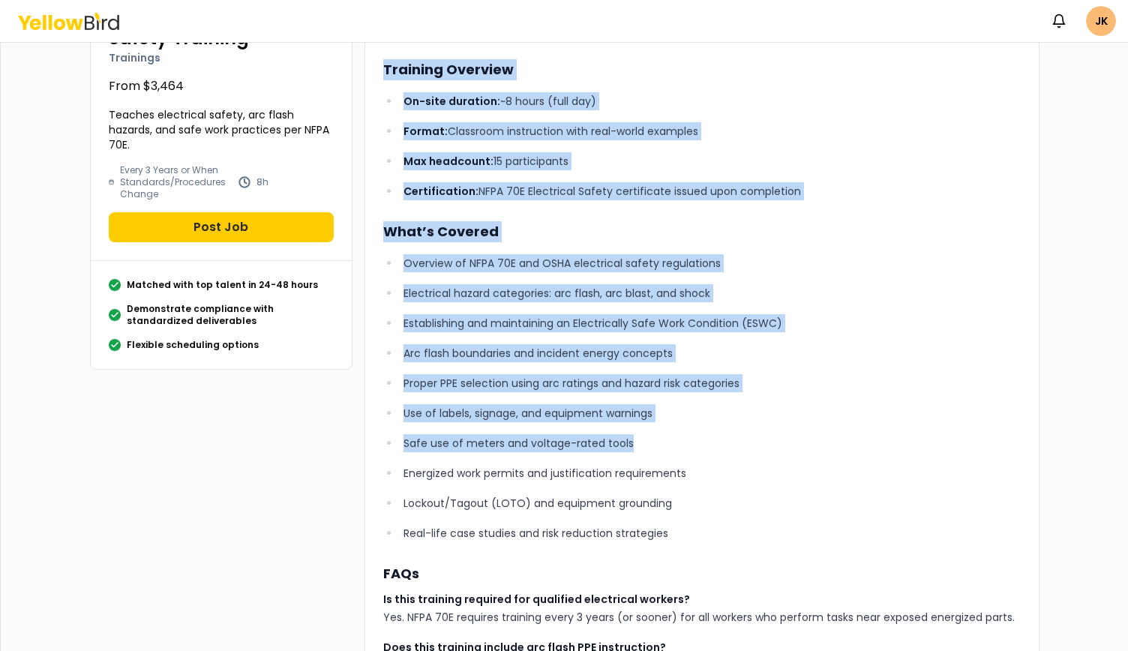
scroll to position [450, 0]
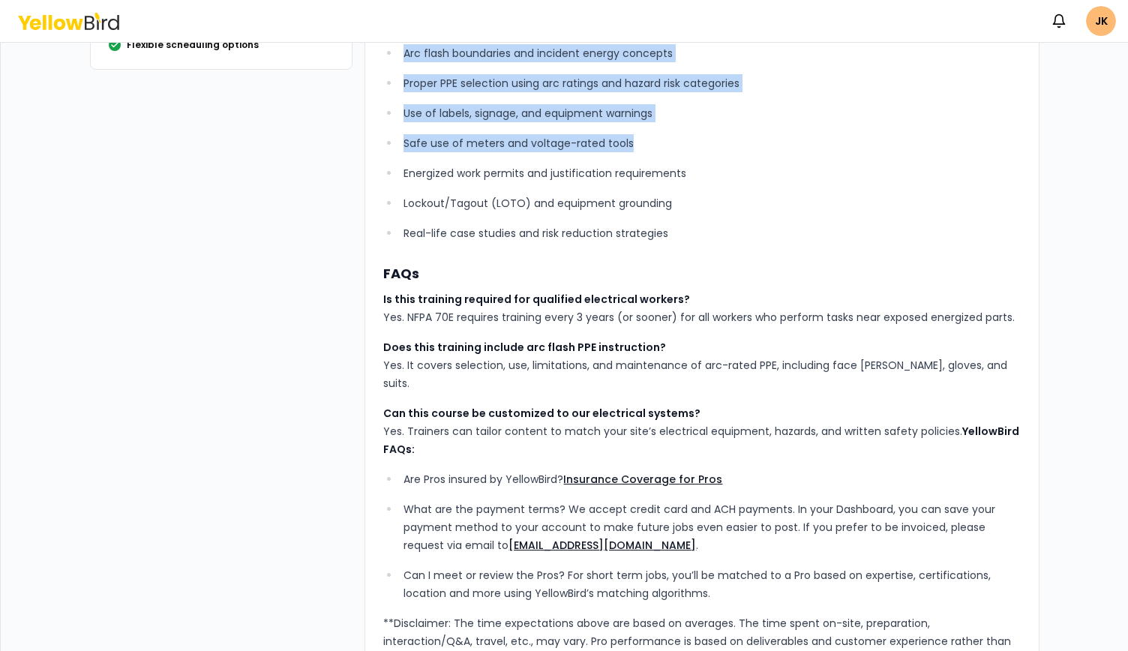
drag, startPoint x: 370, startPoint y: 118, endPoint x: 949, endPoint y: 415, distance: 649.6
click at [949, 415] on div "YellowBird’s NFPA 70E Electrical Safety Training equips up to 15 participants w…" at bounding box center [701, 167] width 675 height 1039
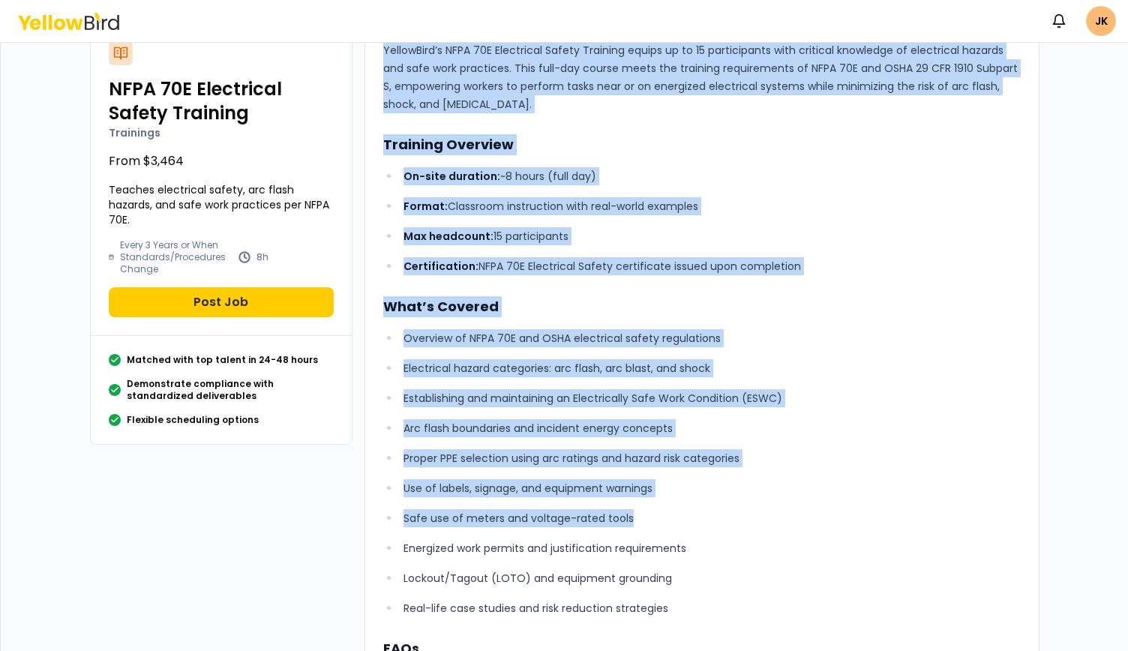
scroll to position [0, 0]
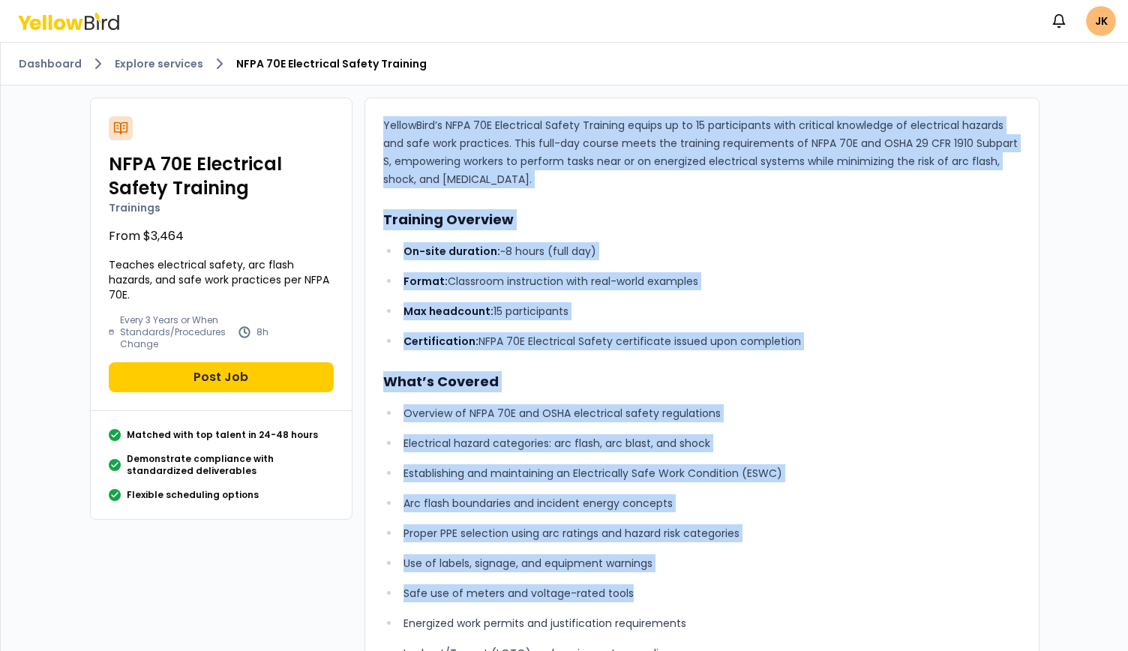
copy div "YellowBird’s NFPA 70E Electrical Safety Training equips up to 15 participants w…"
click at [814, 269] on ul "On-site duration: ~8 hours (full day) Format: Classroom instruction with real-w…" at bounding box center [701, 296] width 637 height 108
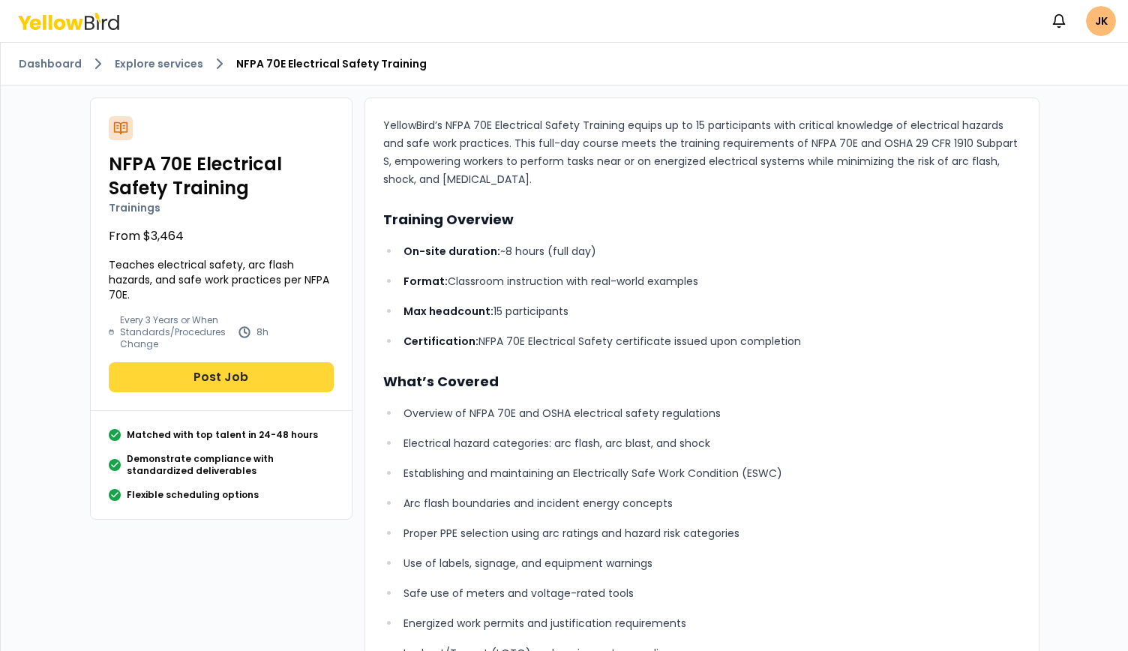
click at [225, 374] on button "Post Job" at bounding box center [221, 377] width 225 height 30
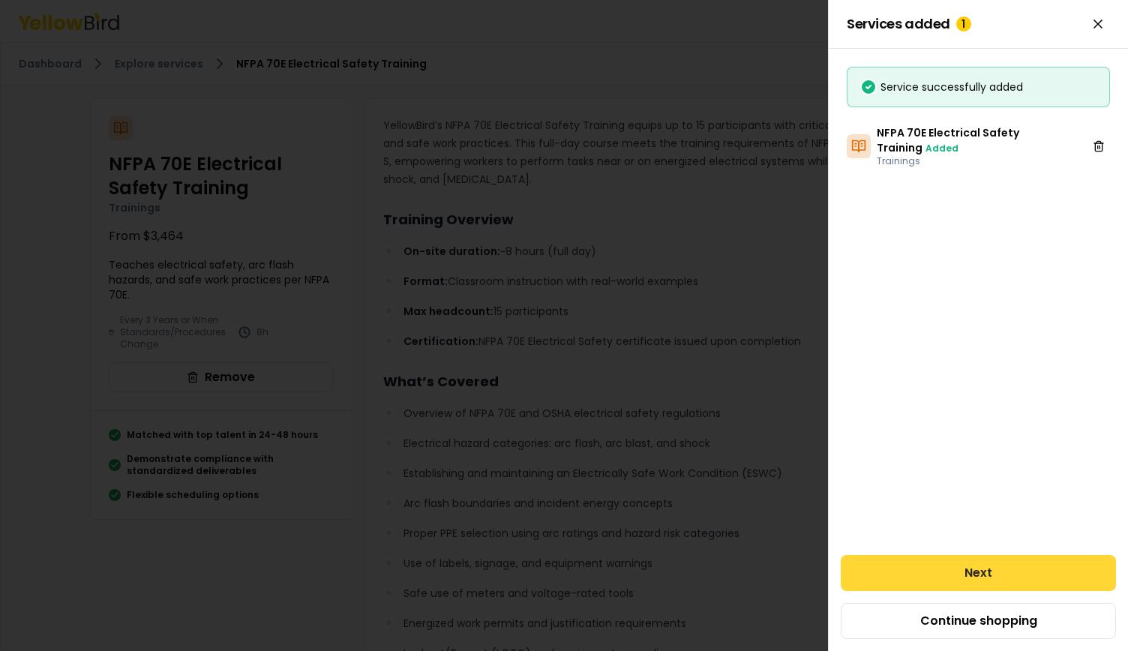
click at [1006, 568] on button "Next" at bounding box center [978, 573] width 275 height 36
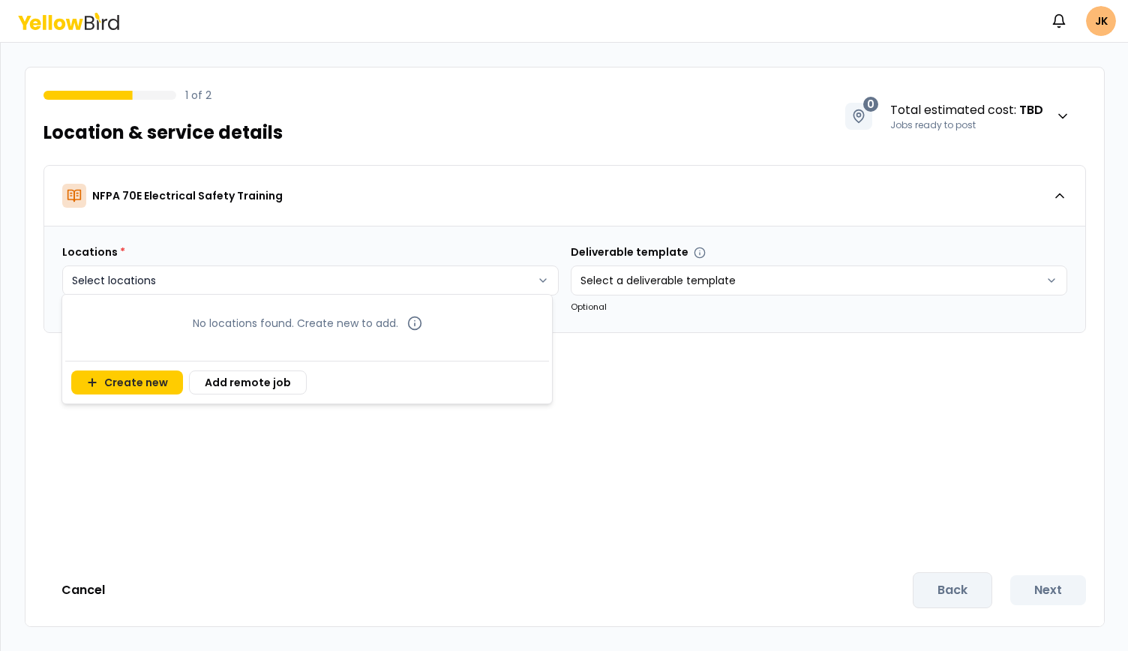
click at [411, 285] on html "Notifications JK 1 of 2 Location & service details 0 Total estimated cost : TBD…" at bounding box center [564, 325] width 1128 height 651
click at [158, 382] on button "Create new" at bounding box center [127, 382] width 112 height 24
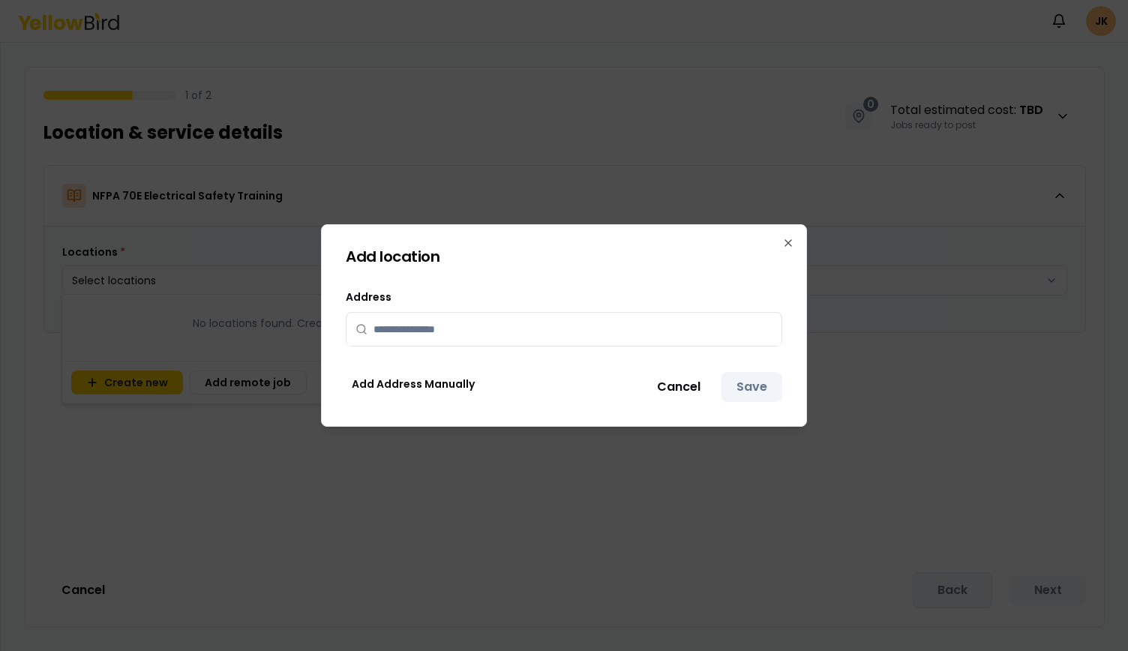
click at [415, 346] on div at bounding box center [563, 330] width 435 height 34
click at [416, 332] on input "text" at bounding box center [572, 329] width 399 height 33
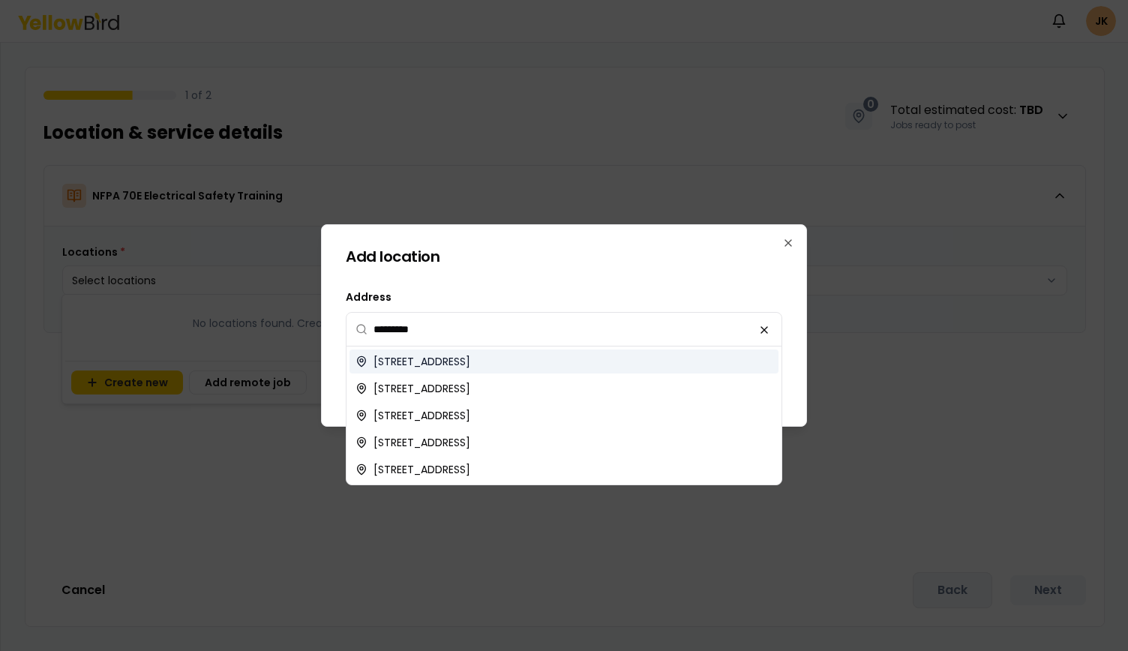
click at [470, 362] on span "1234 Main Street, Los Angeles, CA, USA" at bounding box center [421, 361] width 97 height 15
type input "**********"
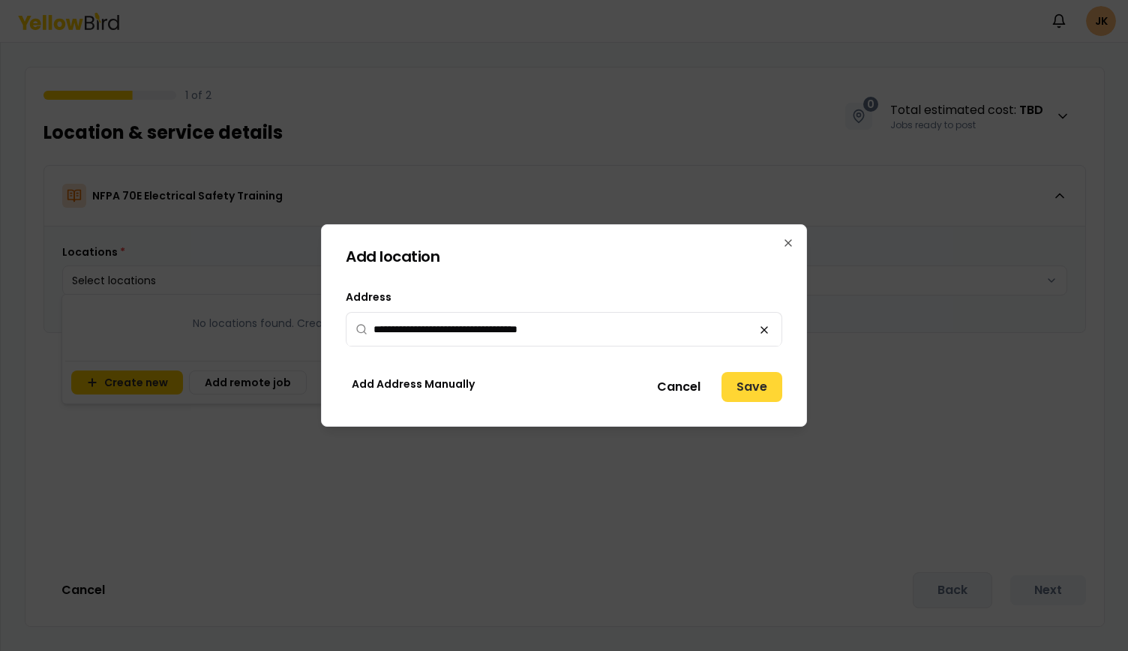
click at [768, 387] on button "Save" at bounding box center [751, 387] width 61 height 30
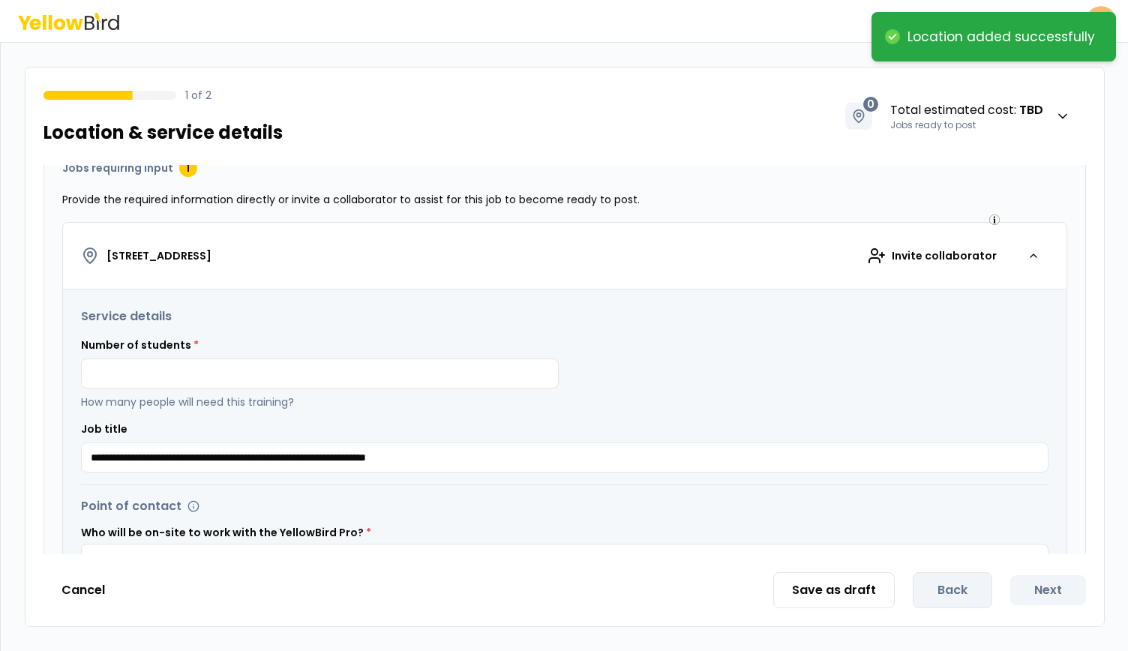
scroll to position [225, 0]
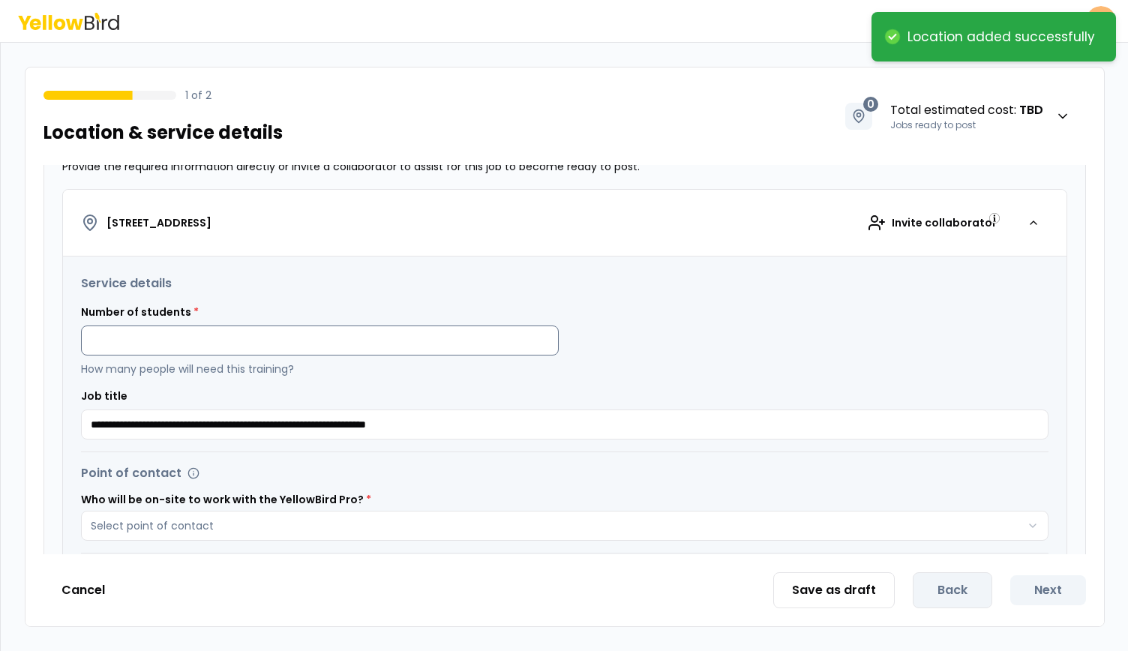
click at [235, 340] on input at bounding box center [320, 340] width 478 height 30
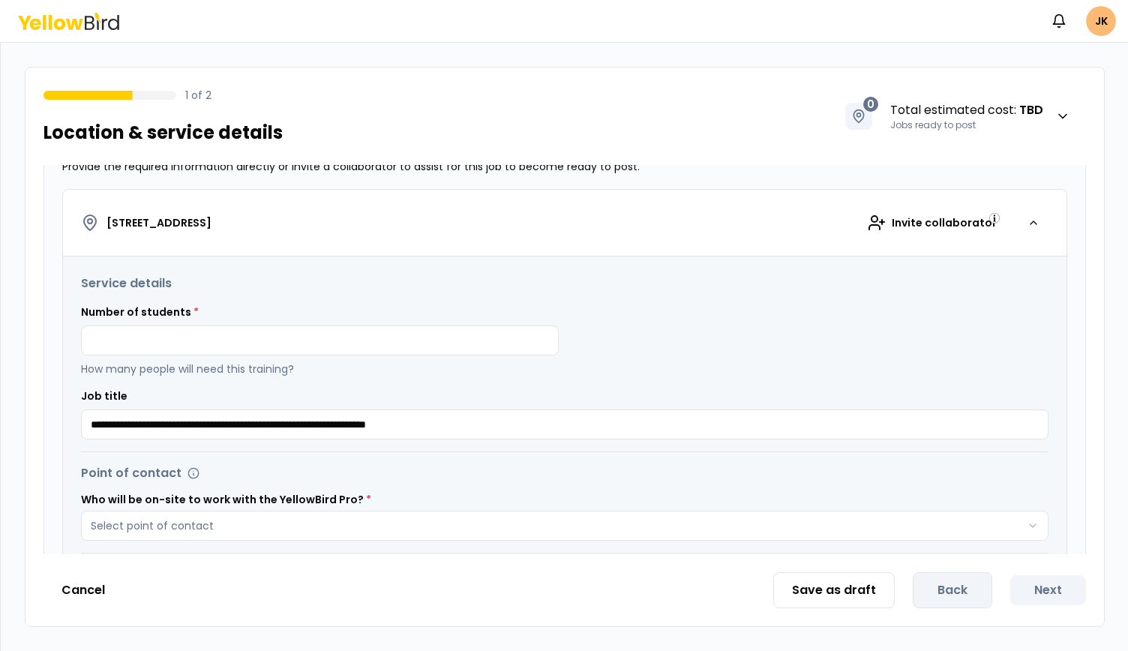
type input "*"
click at [218, 332] on input "*" at bounding box center [320, 340] width 478 height 30
type input "**"
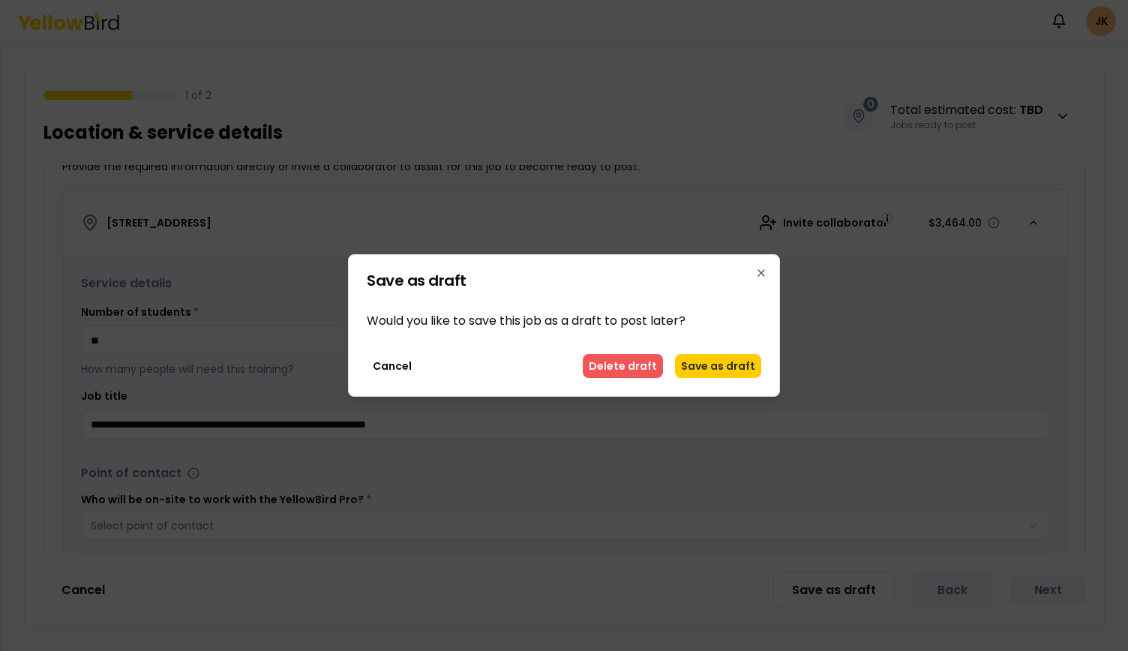
click at [624, 360] on button "Delete draft" at bounding box center [623, 366] width 80 height 24
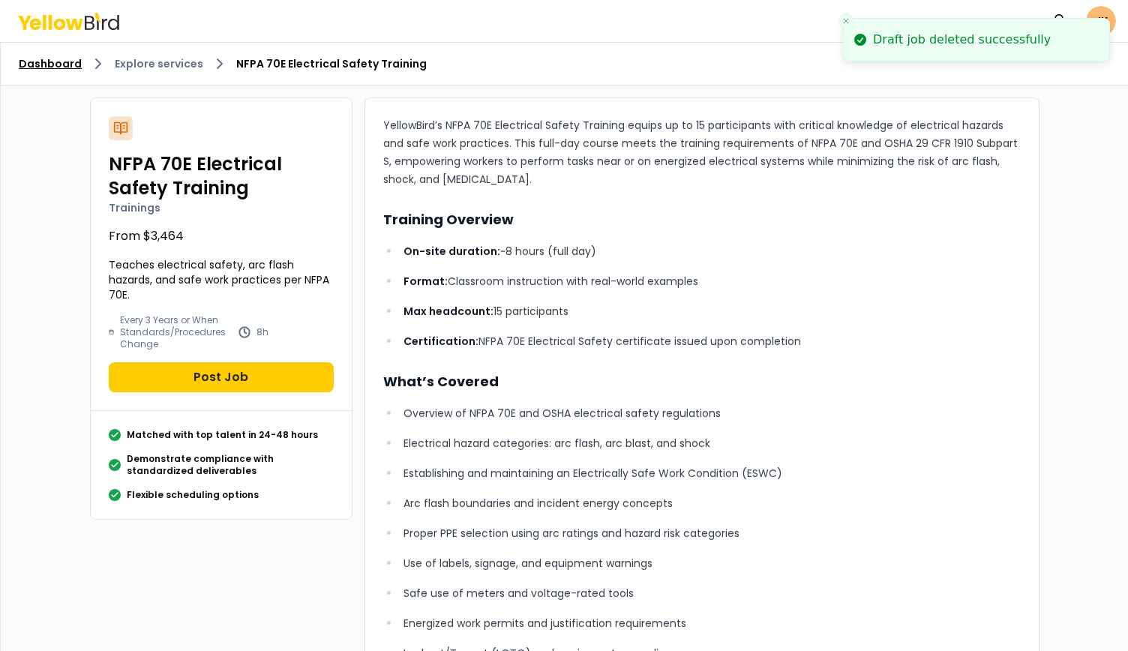
click at [53, 56] on link "Dashboard" at bounding box center [50, 63] width 63 height 15
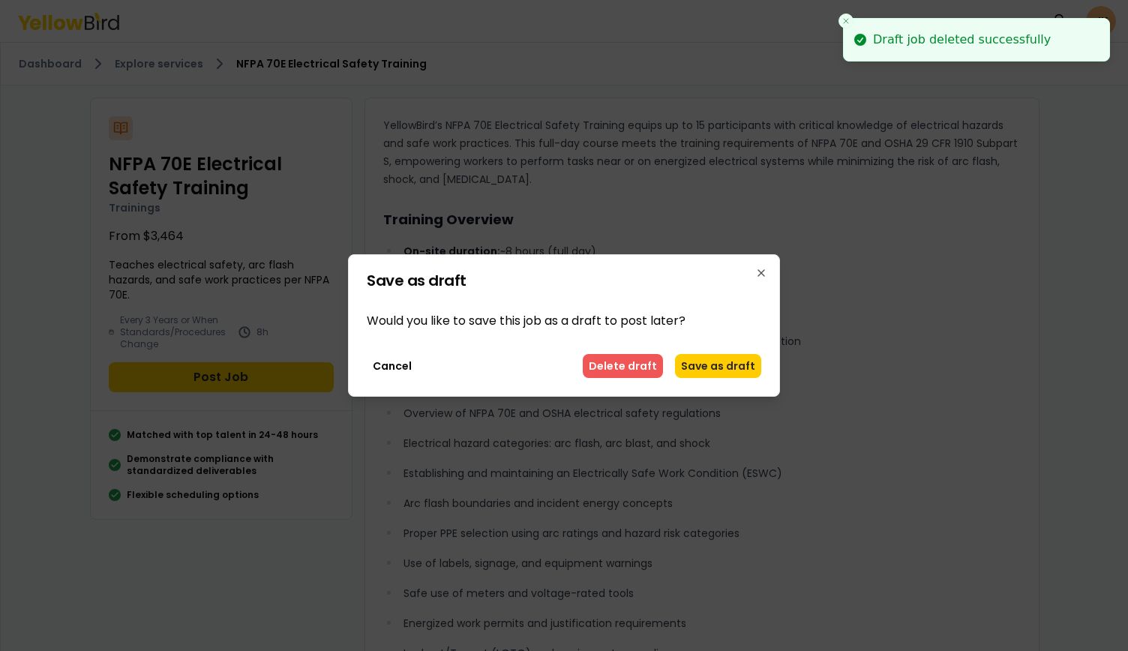
click at [648, 358] on button "Delete draft" at bounding box center [623, 366] width 80 height 24
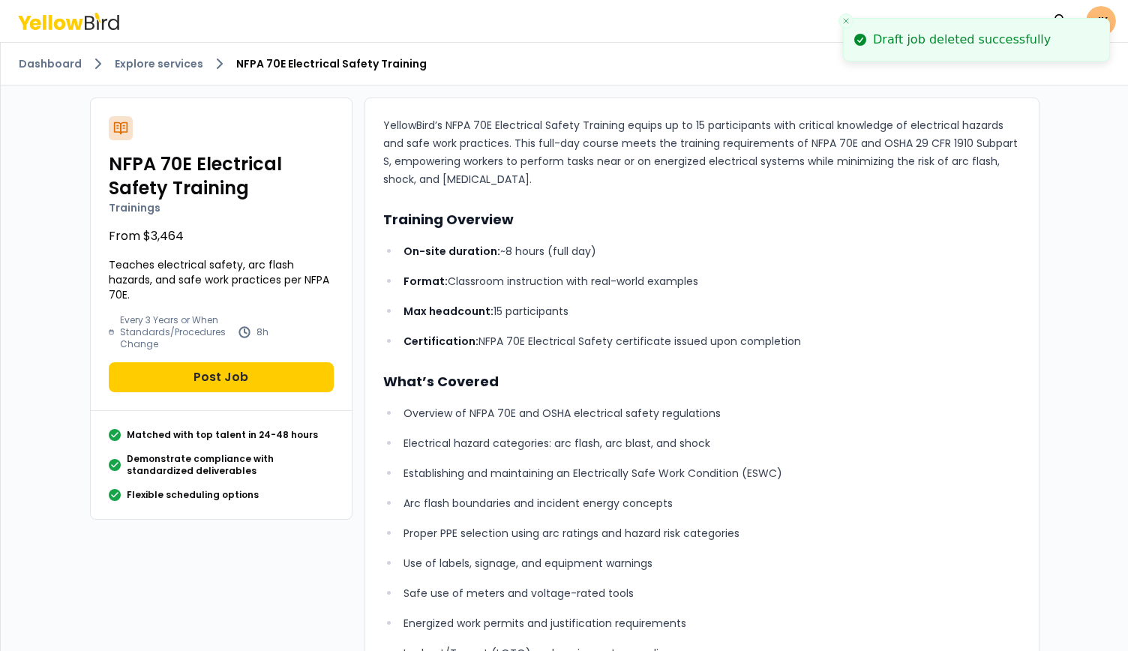
click at [82, 19] on icon at bounding box center [74, 23] width 17 height 11
click at [157, 67] on link "Explore services" at bounding box center [159, 63] width 88 height 15
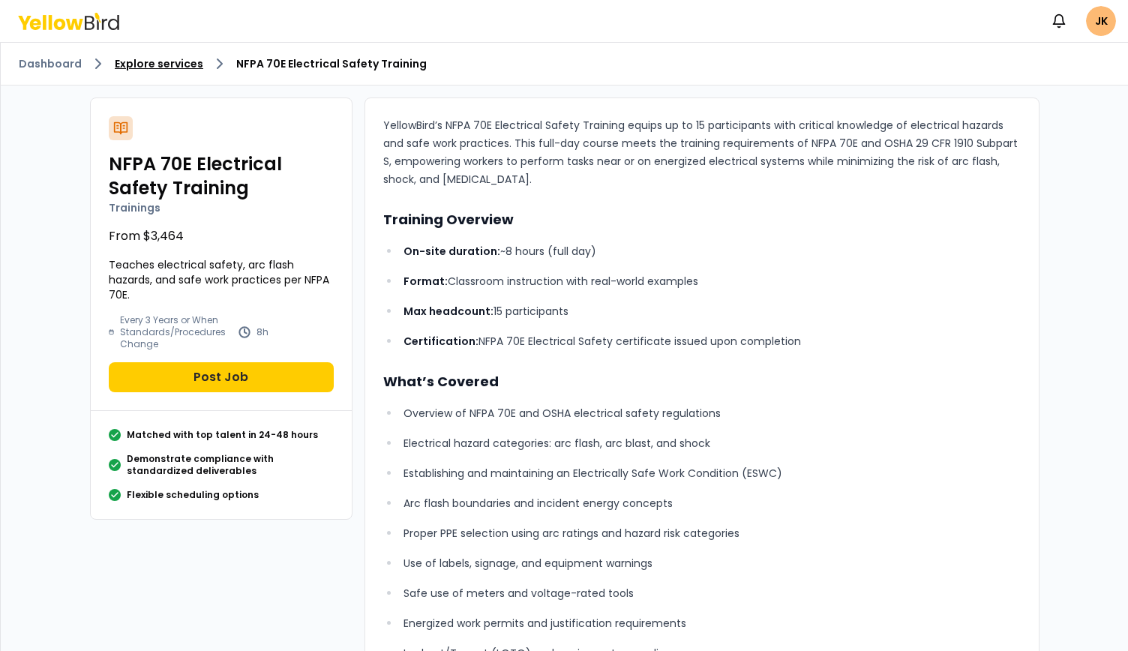
click at [157, 67] on link "Explore services" at bounding box center [159, 63] width 88 height 15
click at [40, 67] on link "Dashboard" at bounding box center [50, 63] width 63 height 15
click at [41, 65] on link "Dashboard" at bounding box center [50, 63] width 63 height 15
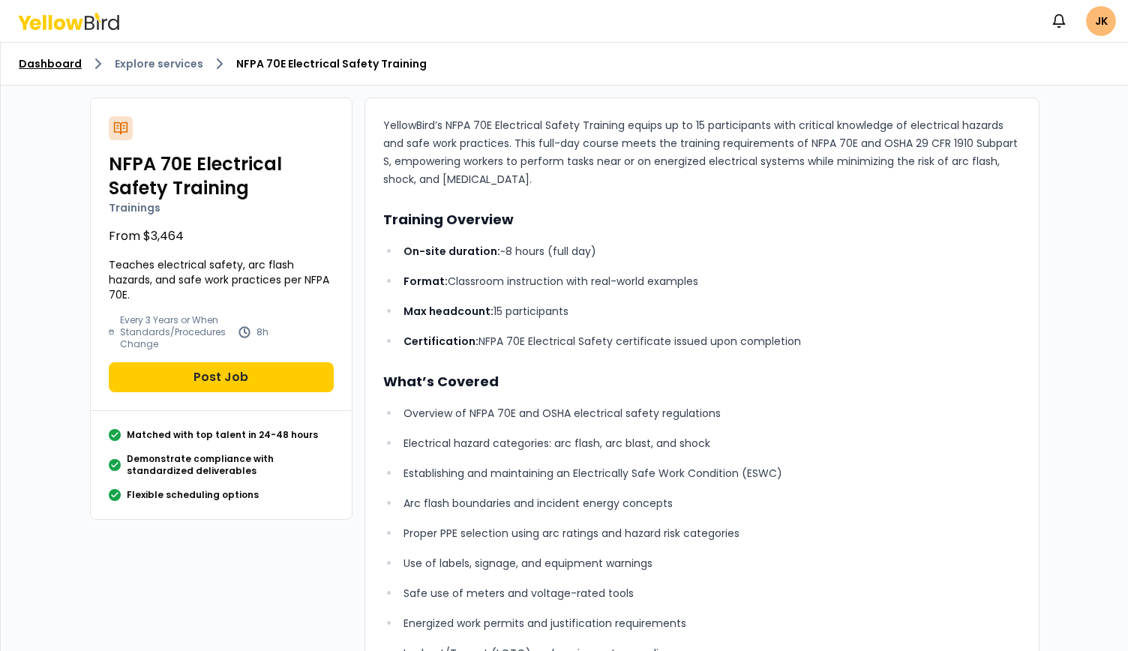
click at [41, 65] on link "Dashboard" at bounding box center [50, 63] width 63 height 15
click at [673, 173] on p "YellowBird’s NFPA 70E Electrical Safety Training equips up to 15 participants w…" at bounding box center [701, 152] width 637 height 72
drag, startPoint x: 741, startPoint y: 361, endPoint x: 736, endPoint y: 341, distance: 20.7
click at [737, 343] on div "YellowBird’s NFPA 70E Electrical Safety Training equips up to 15 participants w…" at bounding box center [701, 617] width 637 height 1002
click at [573, 5] on div "Notifications JK" at bounding box center [564, 21] width 1128 height 42
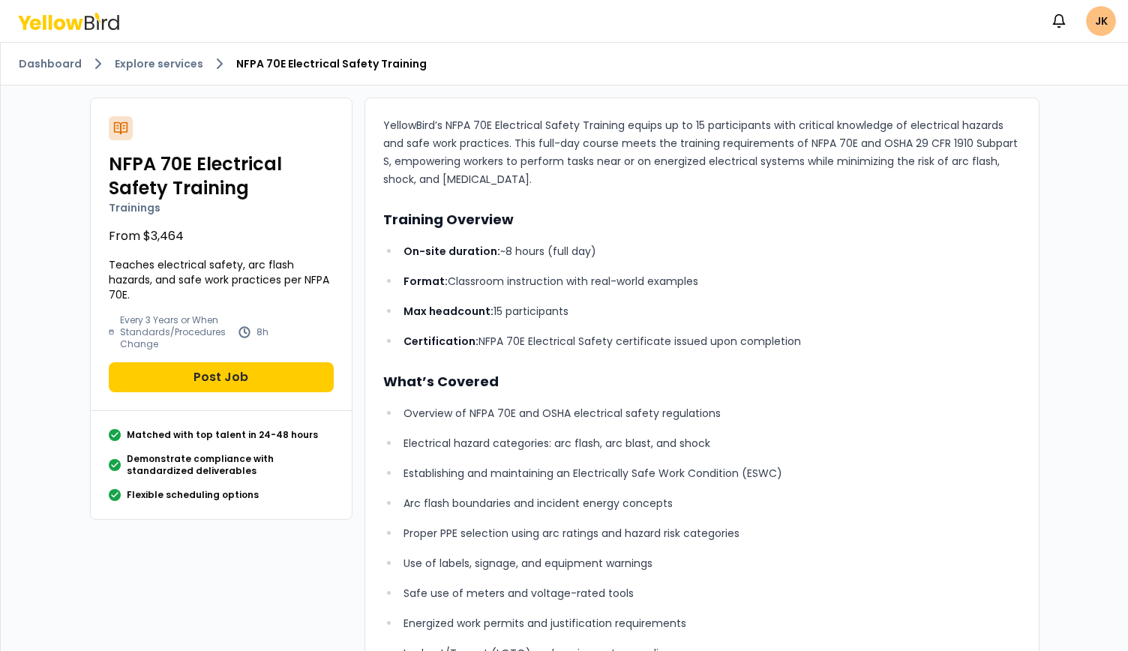
click at [1102, 13] on html "Notifications JK Dashboard Explore services NFPA 70E Electrical Safety Training…" at bounding box center [564, 325] width 1128 height 651
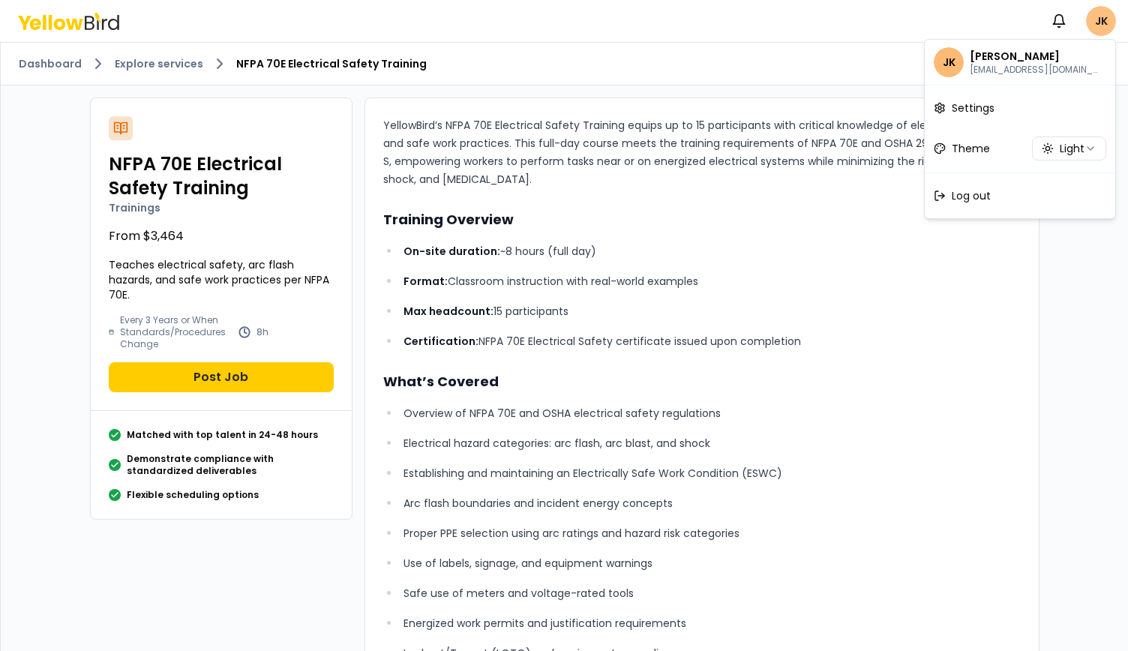
click at [1102, 13] on html "Notifications JK Dashboard Explore services NFPA 70E Electrical Safety Training…" at bounding box center [564, 325] width 1128 height 651
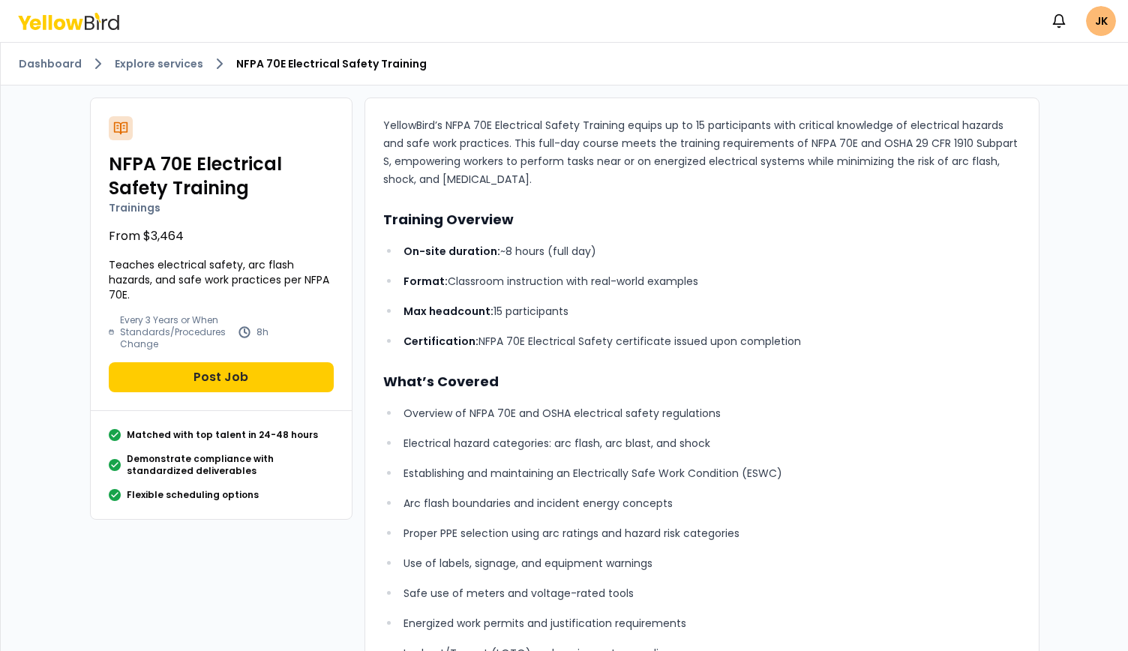
click at [318, 55] on ol "Dashboard Explore services NFPA 70E Electrical Safety Training" at bounding box center [564, 64] width 1091 height 18
click at [49, 67] on link "Dashboard" at bounding box center [50, 63] width 63 height 15
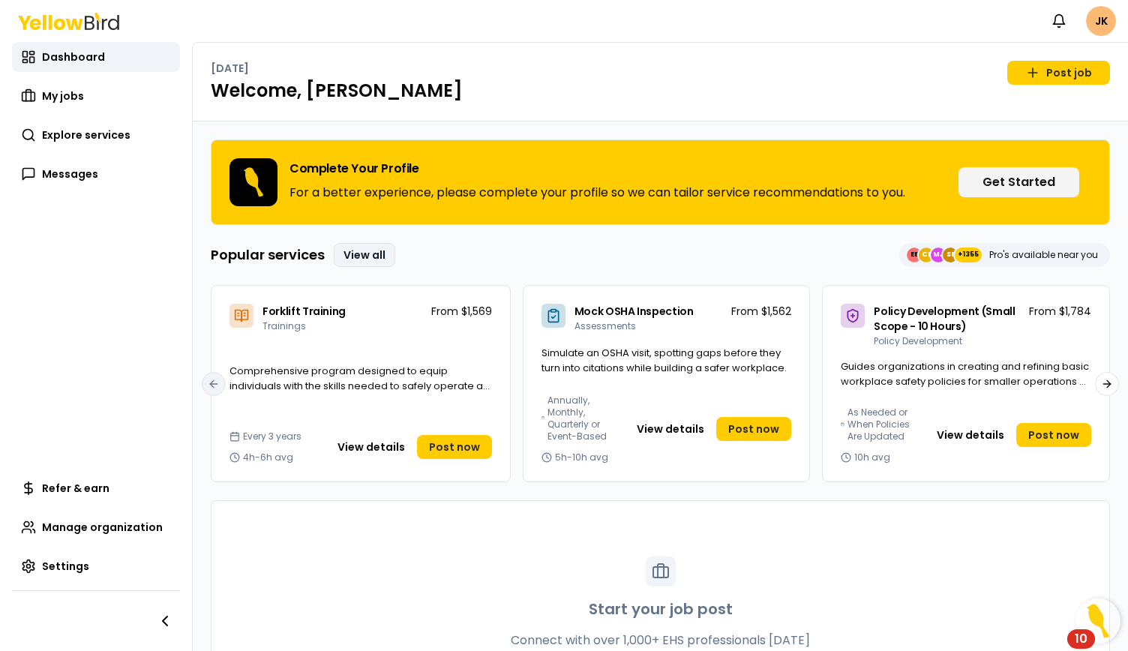
click at [366, 257] on link "View all" at bounding box center [364, 255] width 61 height 24
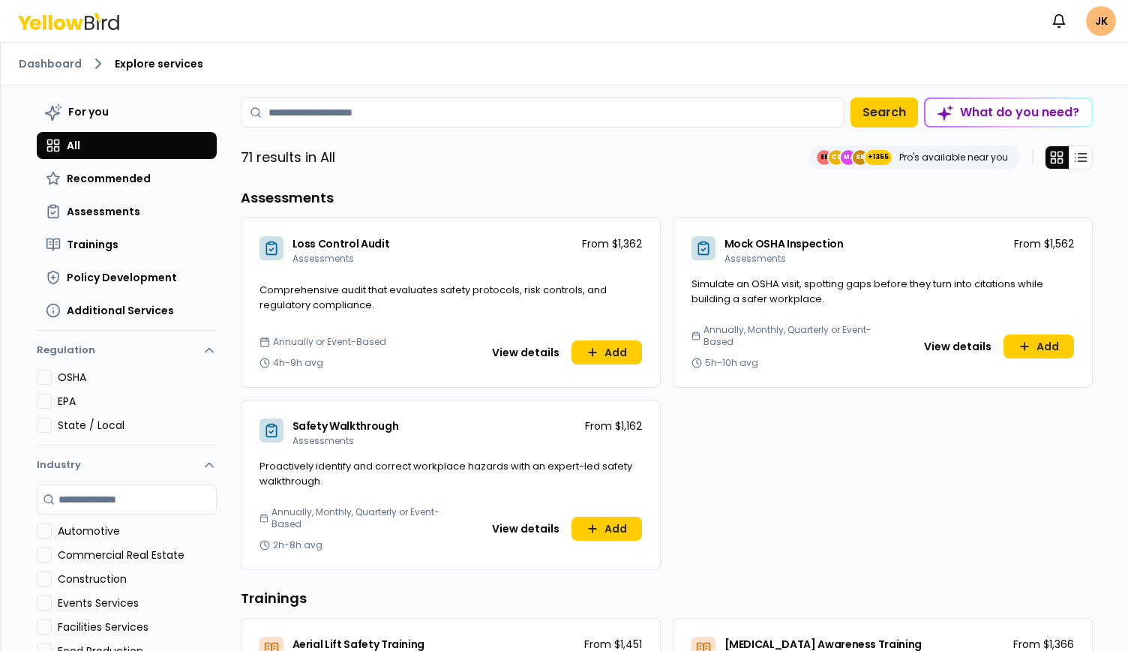
click at [337, 109] on input at bounding box center [543, 112] width 604 height 30
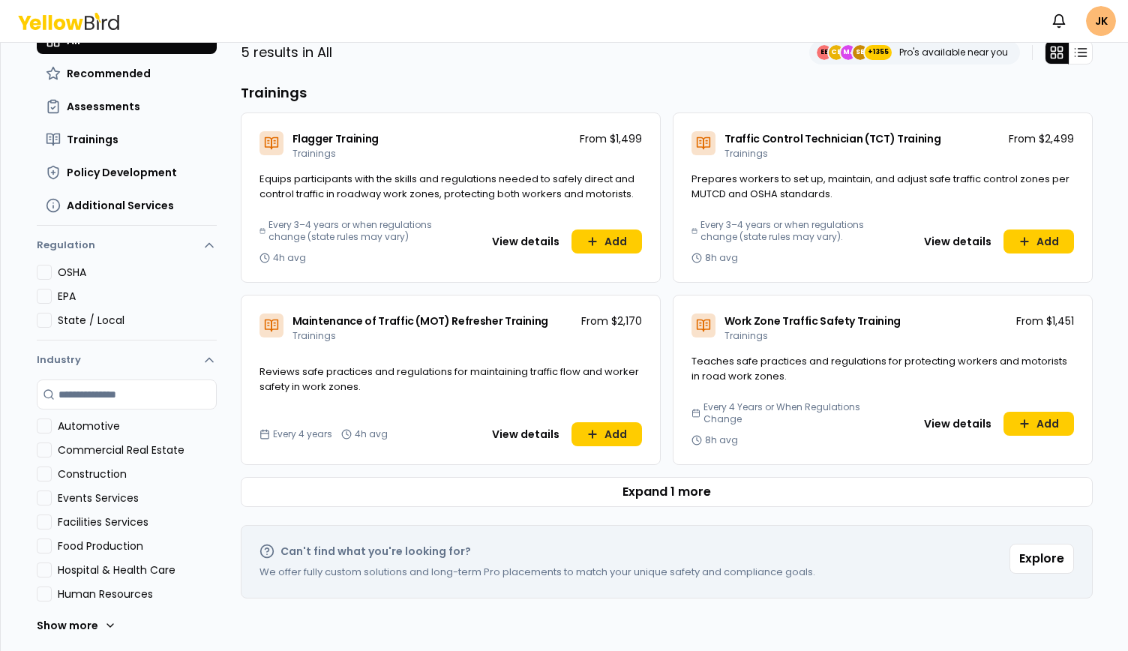
scroll to position [106, 0]
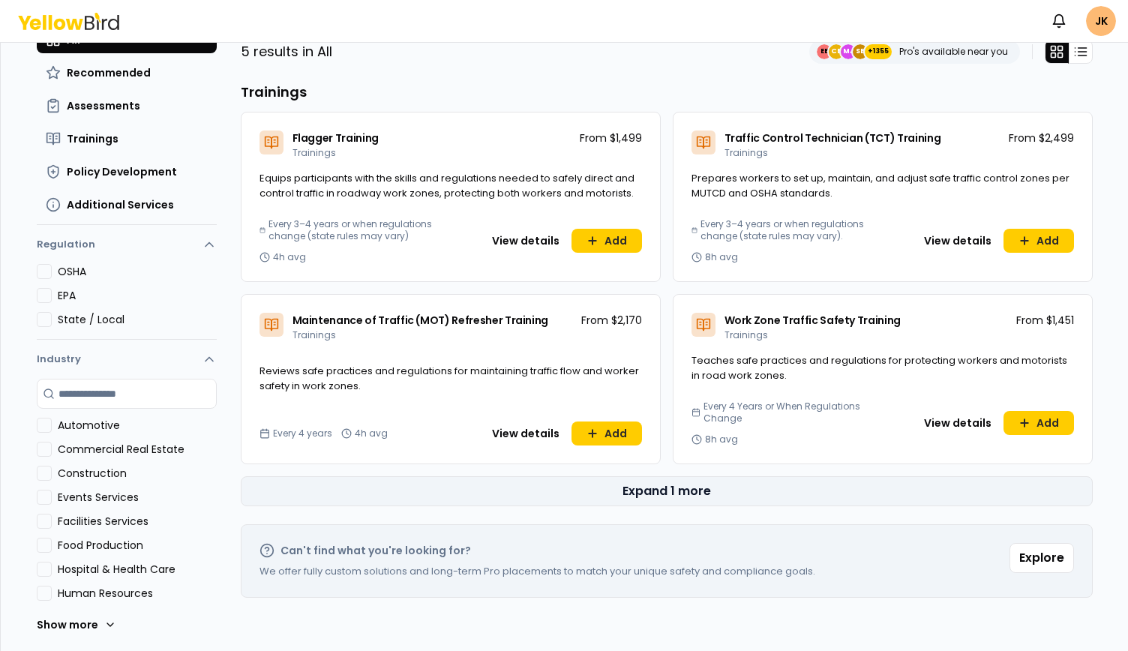
click at [657, 495] on button "Expand 1 more" at bounding box center [667, 491] width 852 height 30
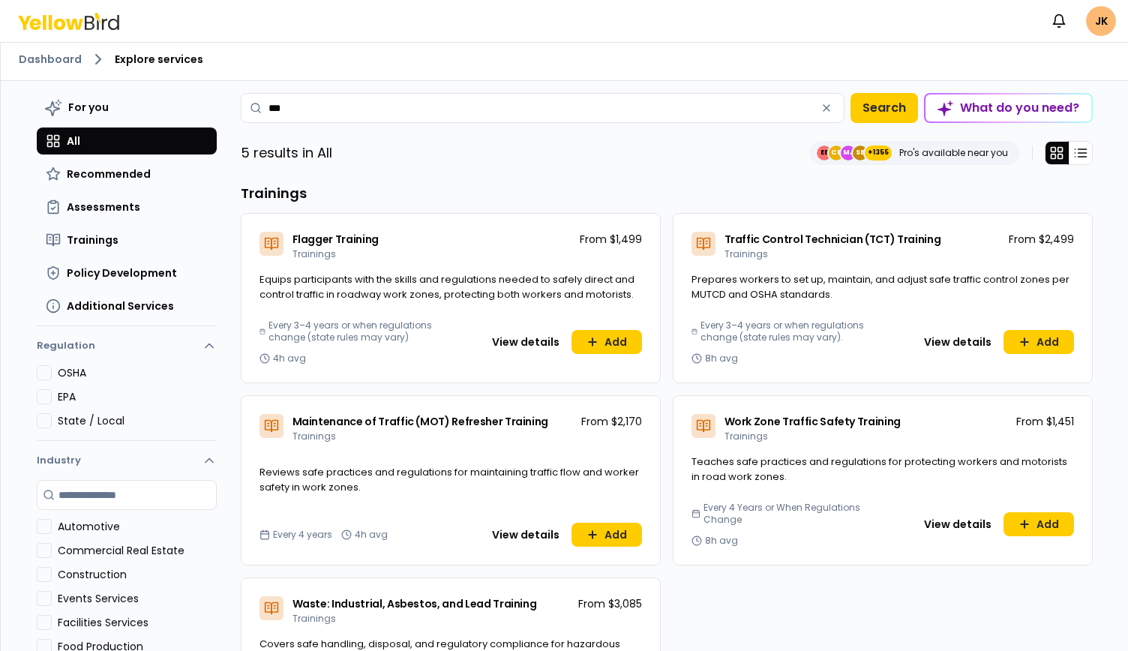
scroll to position [0, 0]
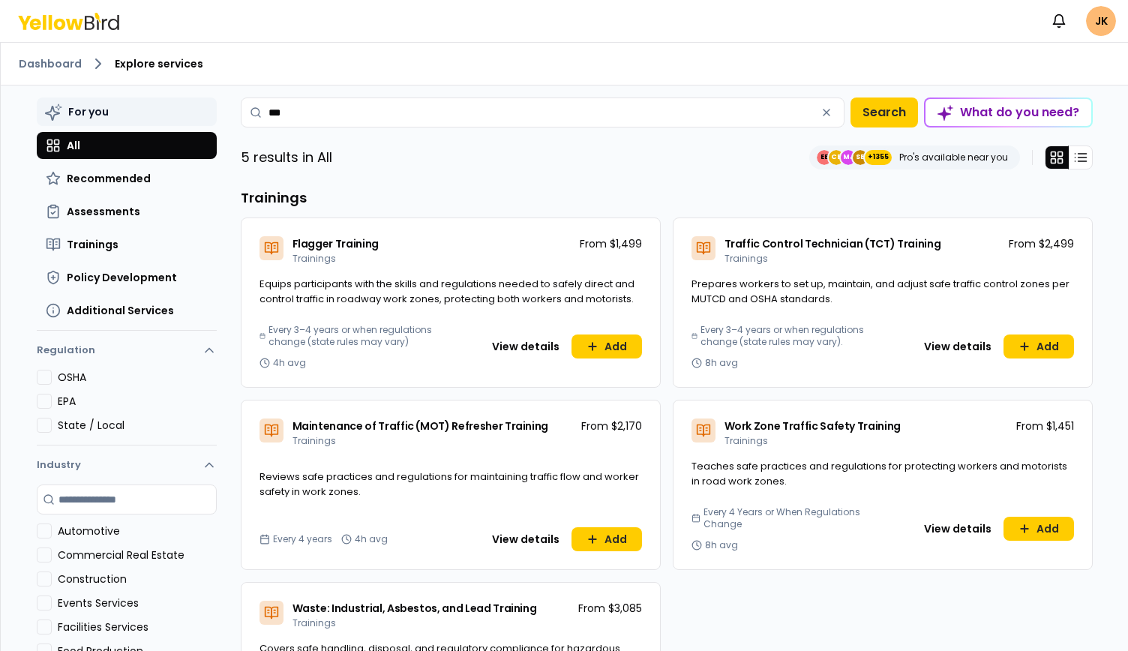
drag, startPoint x: 341, startPoint y: 103, endPoint x: 177, endPoint y: 100, distance: 164.2
click at [177, 100] on div "For you All Recommended Assessments Trainings Policy Development Additional Ser…" at bounding box center [565, 389] width 1080 height 609
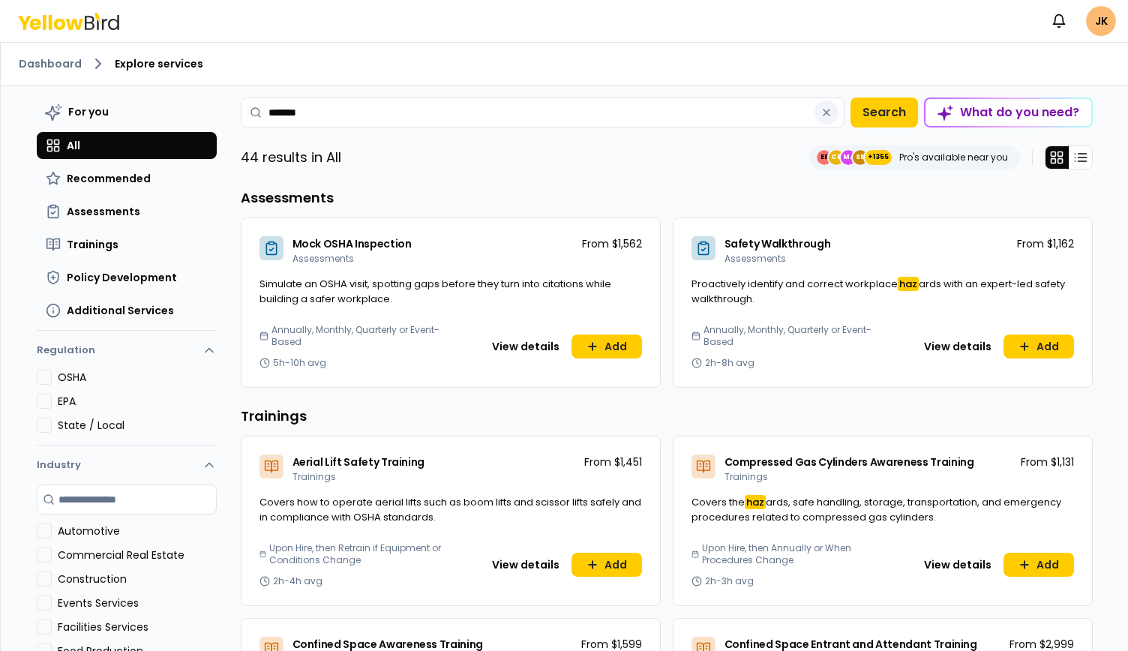
type input "*******"
click at [820, 113] on icon "button" at bounding box center [826, 112] width 12 height 12
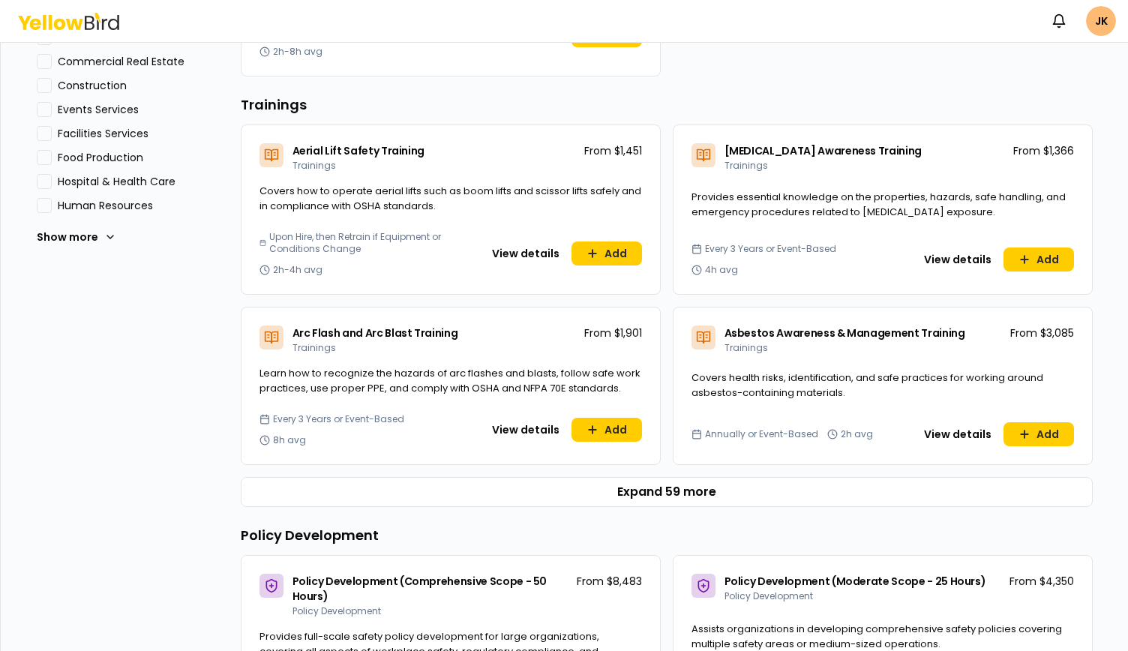
scroll to position [525, 0]
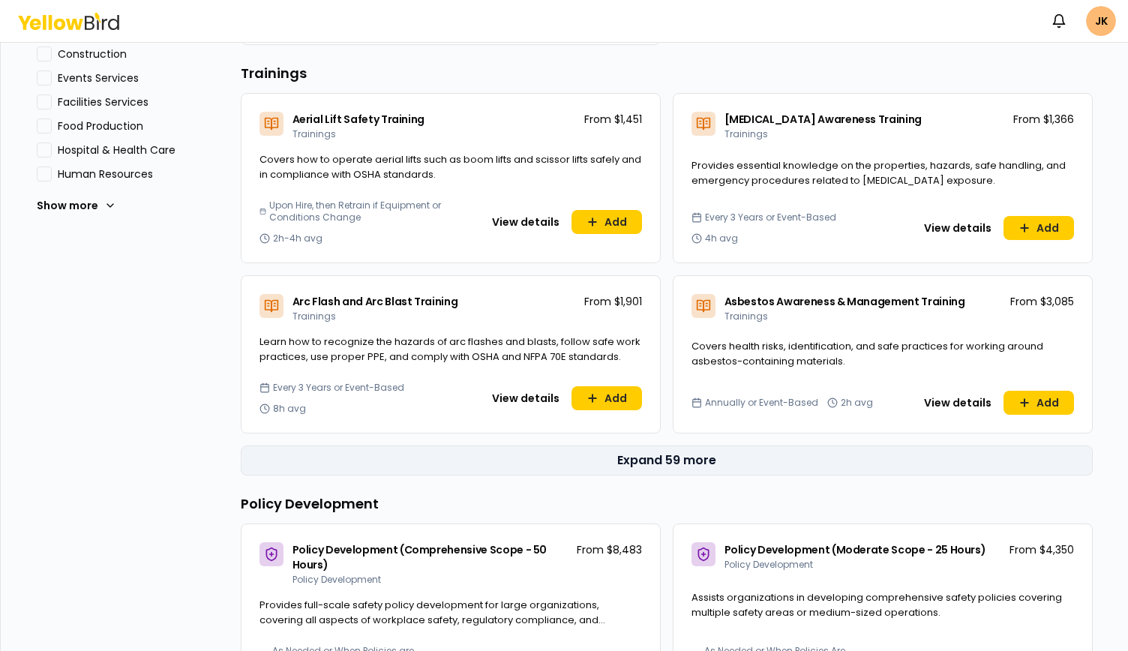
click at [625, 460] on button "Expand 59 more" at bounding box center [667, 460] width 852 height 30
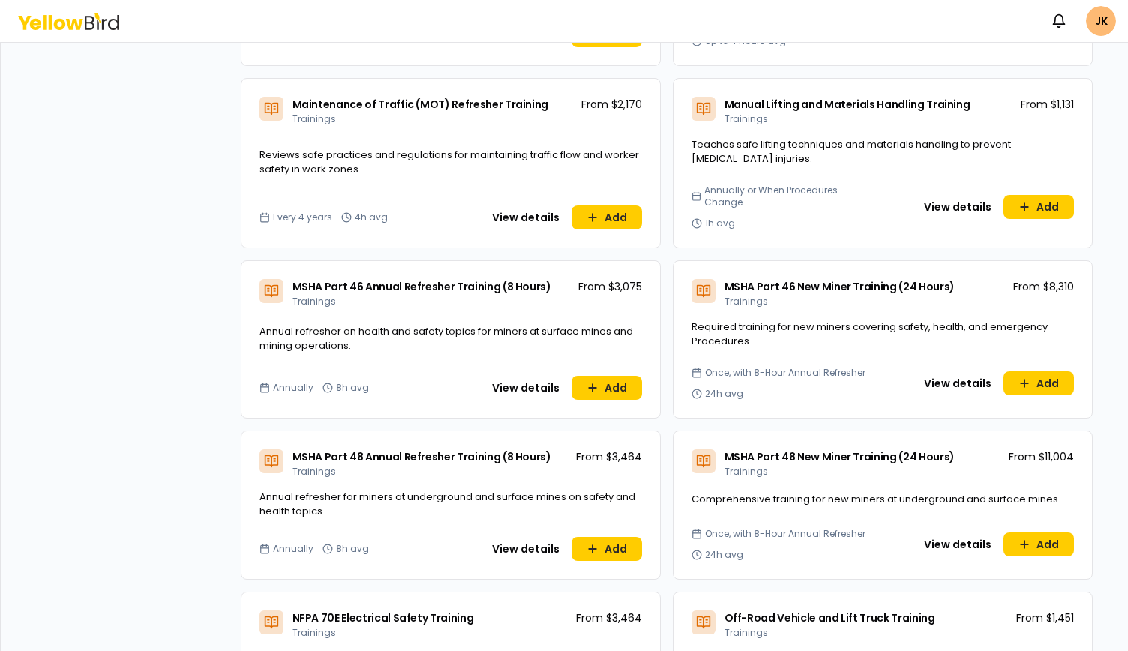
scroll to position [3449, 0]
